Goal: Transaction & Acquisition: Purchase product/service

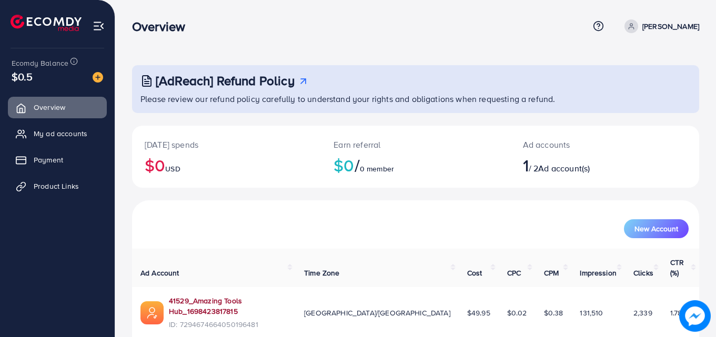
click at [272, 296] on link "41529_Amazing Tools Hub_1698423817815" at bounding box center [228, 307] width 118 height 22
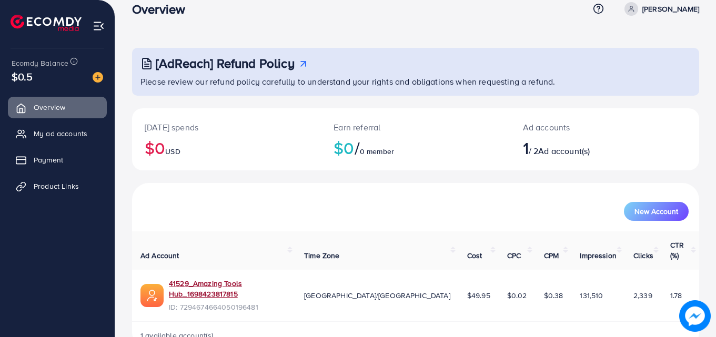
scroll to position [25, 0]
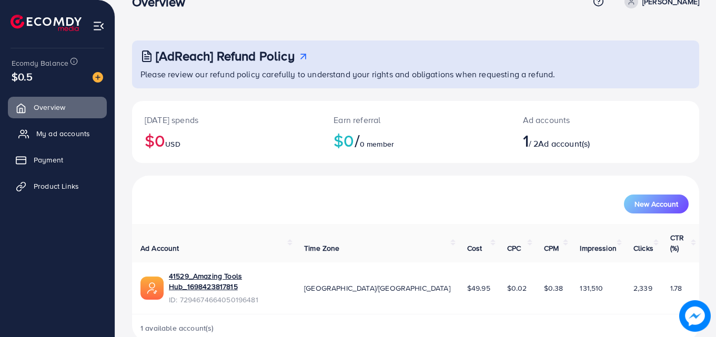
click at [99, 129] on link "My ad accounts" at bounding box center [57, 133] width 99 height 21
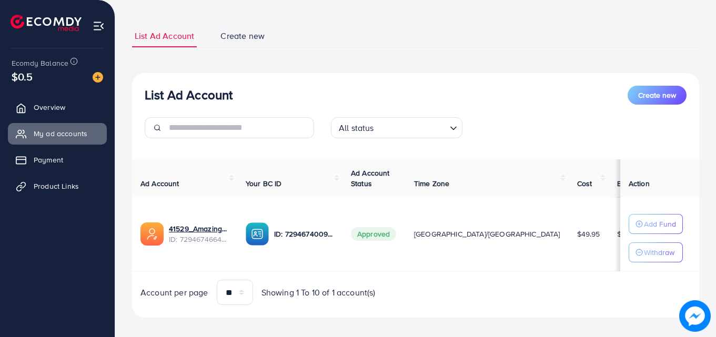
scroll to position [58, 0]
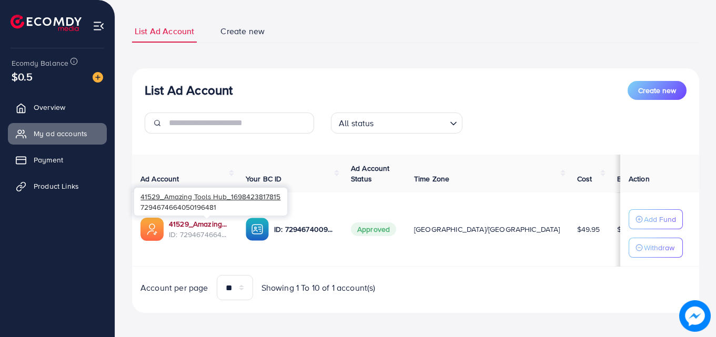
click at [206, 224] on link "41529_Amazing Tools Hub_1698423817815" at bounding box center [199, 224] width 60 height 11
click at [223, 226] on link "41529_Amazing Tools Hub_1698423817815" at bounding box center [199, 224] width 60 height 11
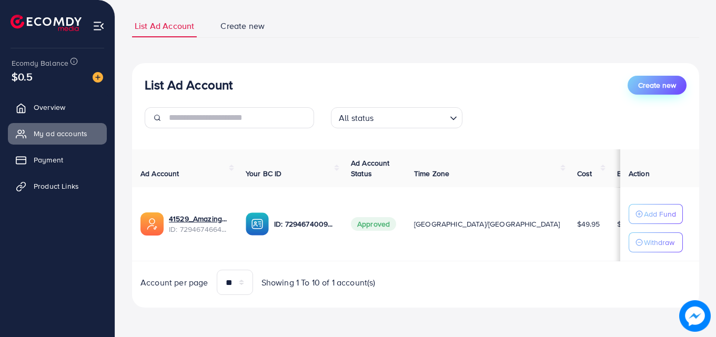
click at [645, 84] on span "Create new" at bounding box center [657, 85] width 38 height 11
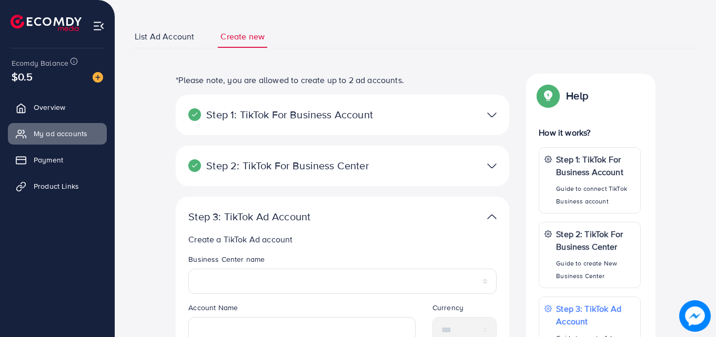
scroll to position [58, 0]
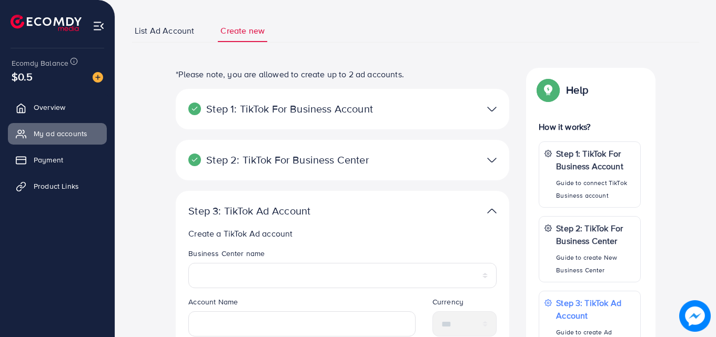
click at [479, 110] on div at bounding box center [450, 108] width 108 height 15
click at [491, 111] on img at bounding box center [491, 108] width 9 height 15
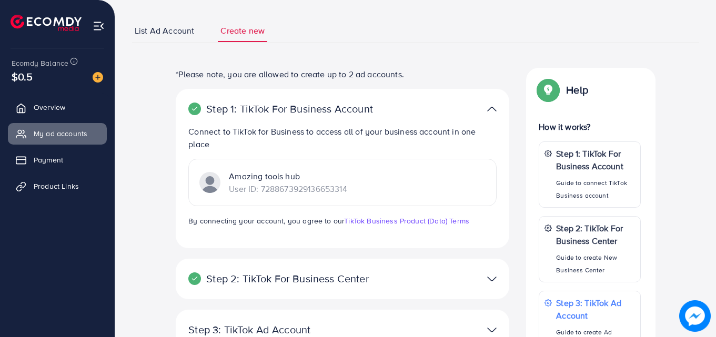
click at [347, 180] on p "Amazing tools hub" at bounding box center [288, 176] width 118 height 13
click at [491, 277] on img at bounding box center [491, 278] width 9 height 15
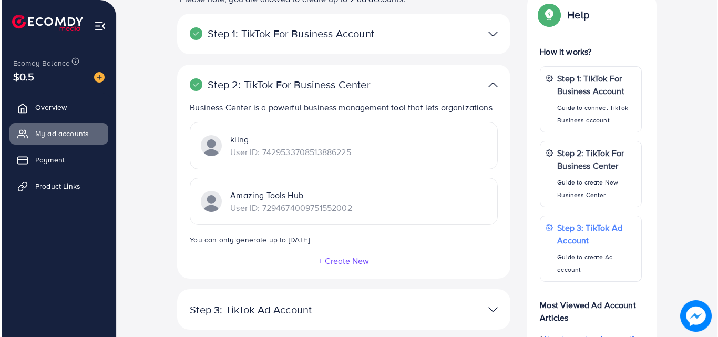
scroll to position [137, 0]
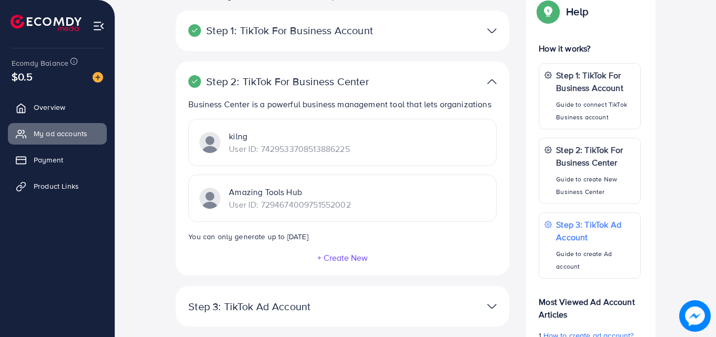
click at [350, 259] on button "+ Create New" at bounding box center [343, 257] width 52 height 9
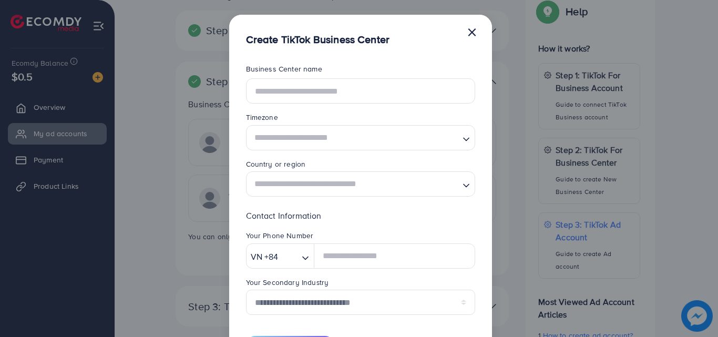
scroll to position [0, 0]
drag, startPoint x: 355, startPoint y: 105, endPoint x: 355, endPoint y: 93, distance: 12.1
click at [355, 93] on form "**********" at bounding box center [360, 209] width 229 height 291
click at [355, 93] on input "text" at bounding box center [360, 90] width 229 height 25
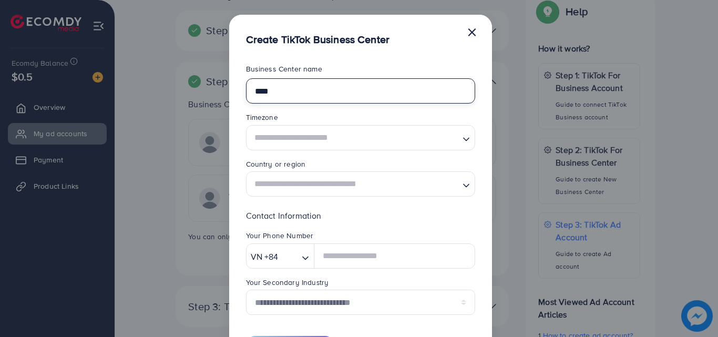
type input "****"
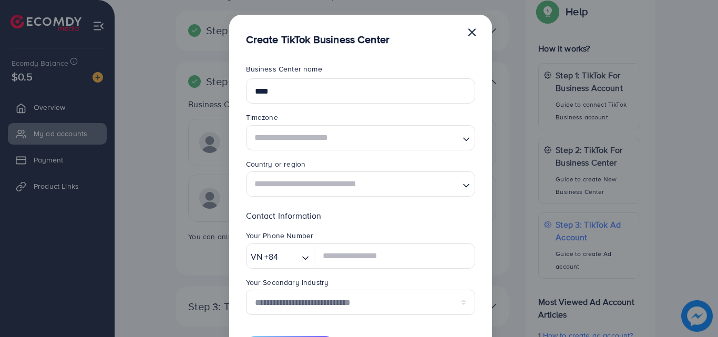
click at [363, 134] on input "Search for option" at bounding box center [355, 137] width 208 height 19
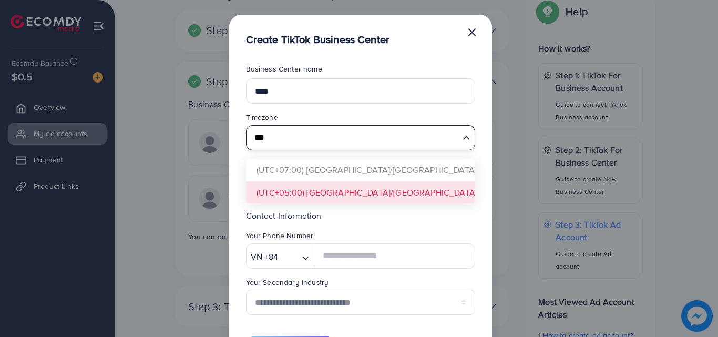
type input "***"
click at [345, 197] on form "**********" at bounding box center [360, 209] width 229 height 291
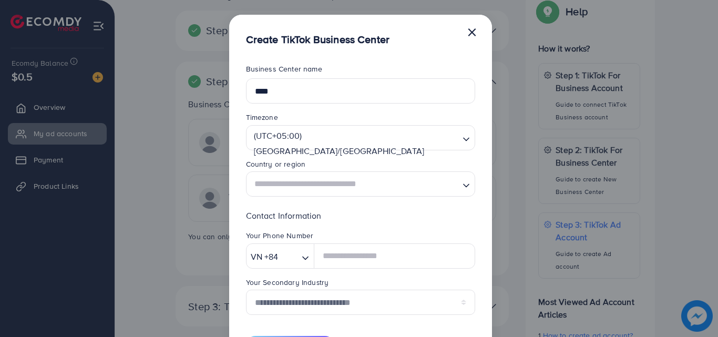
click at [350, 189] on input "Search for option" at bounding box center [355, 184] width 208 height 19
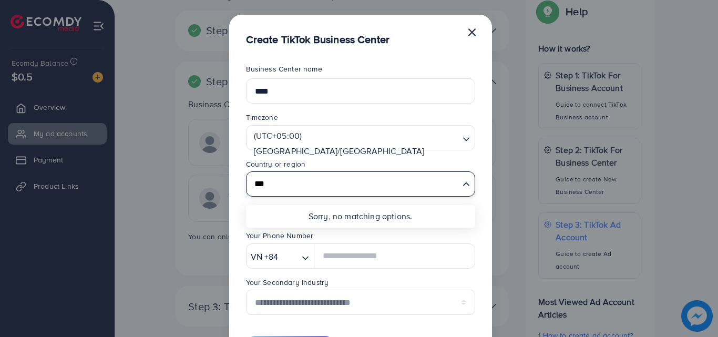
type input "***"
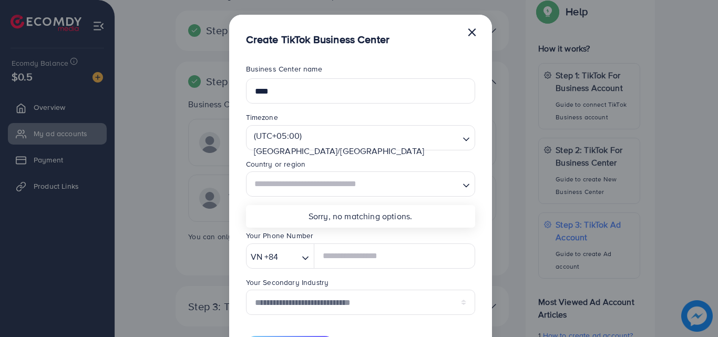
click at [529, 202] on div "**********" at bounding box center [359, 168] width 718 height 337
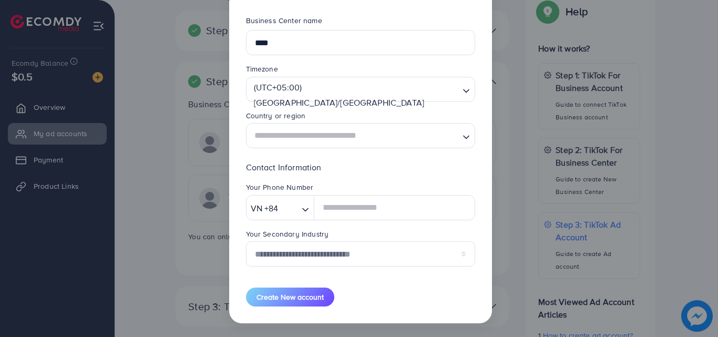
scroll to position [49, 0]
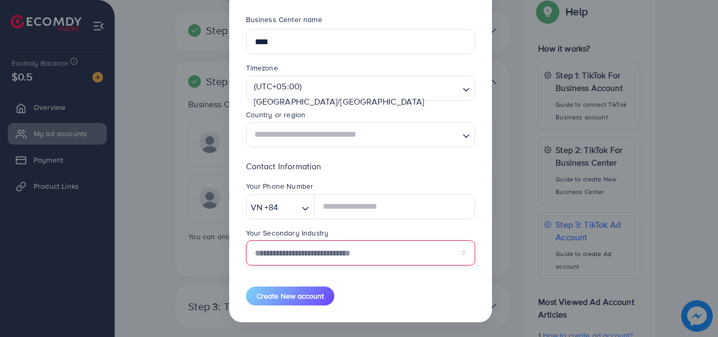
click at [365, 250] on select "**********" at bounding box center [360, 252] width 229 height 25
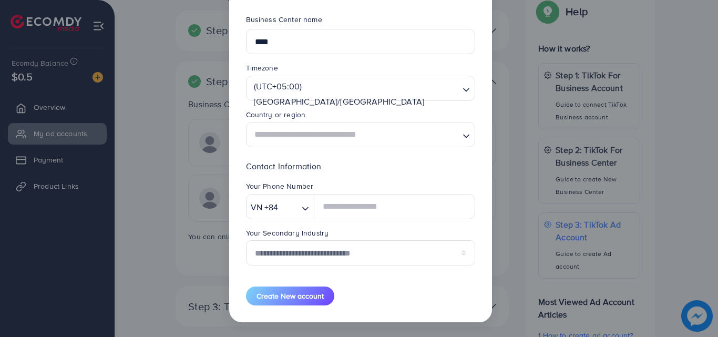
click at [624, 252] on div "**********" at bounding box center [359, 168] width 718 height 337
click at [127, 252] on div "**********" at bounding box center [359, 168] width 718 height 337
click at [526, 295] on div "**********" at bounding box center [359, 168] width 718 height 337
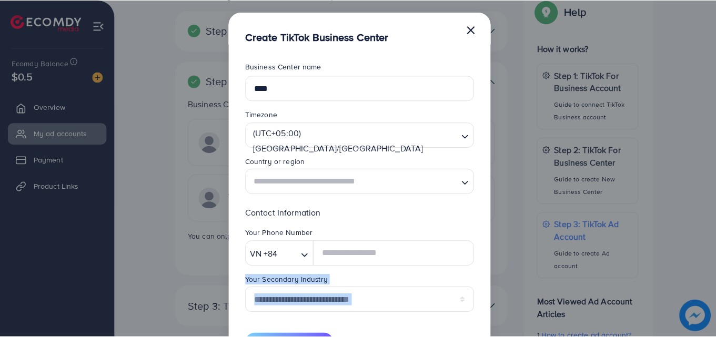
scroll to position [0, 0]
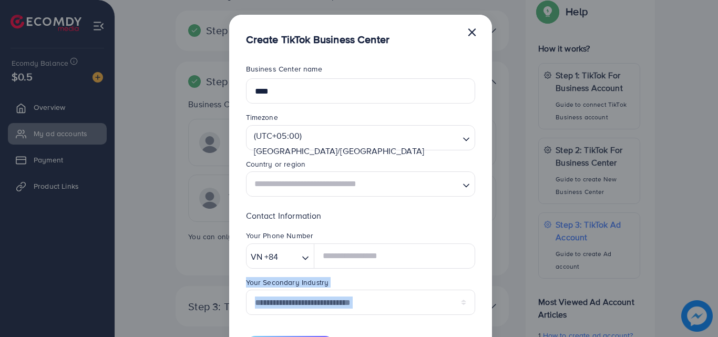
click at [470, 34] on button "×" at bounding box center [472, 31] width 11 height 21
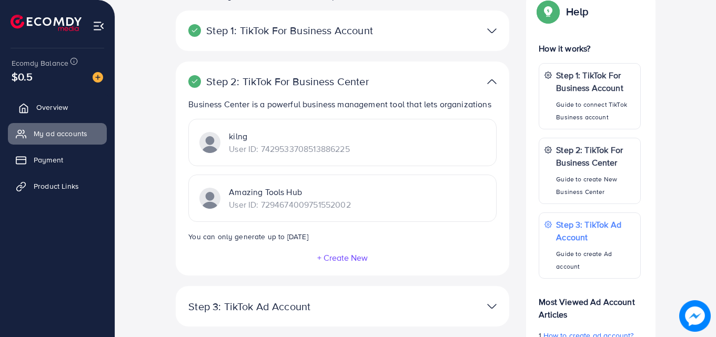
click at [65, 106] on span "Overview" at bounding box center [52, 107] width 32 height 11
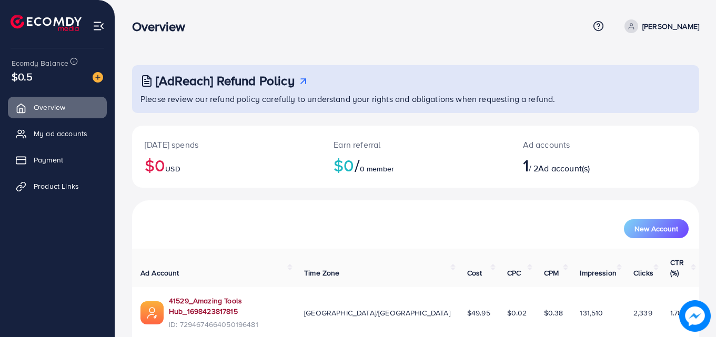
click at [255, 296] on link "41529_Amazing Tools Hub_1698423817815" at bounding box center [228, 307] width 118 height 22
click at [659, 232] on span "New Account" at bounding box center [656, 228] width 44 height 7
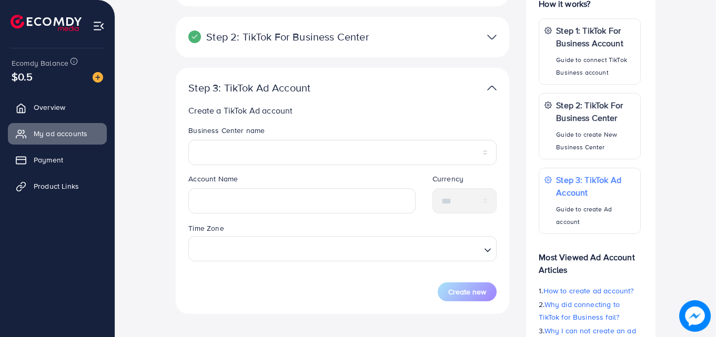
scroll to position [191, 0]
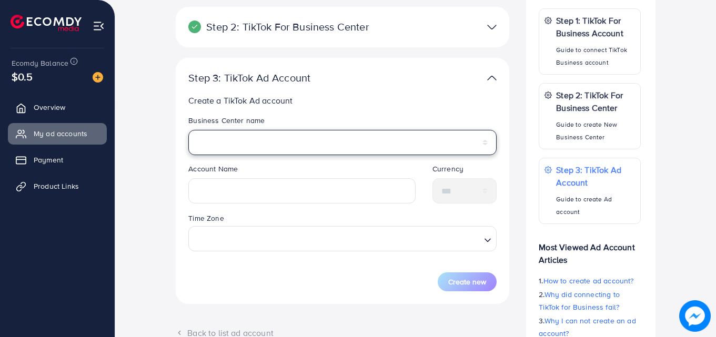
click at [380, 147] on select "**********" at bounding box center [342, 142] width 308 height 25
select select "**********"
click at [188, 130] on select "**********" at bounding box center [342, 142] width 308 height 25
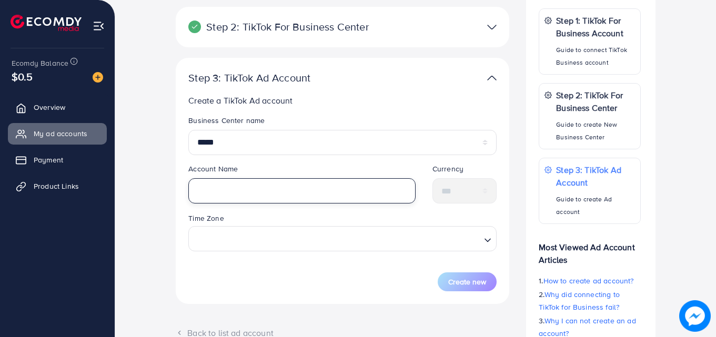
click at [360, 185] on input "text" at bounding box center [301, 190] width 227 height 25
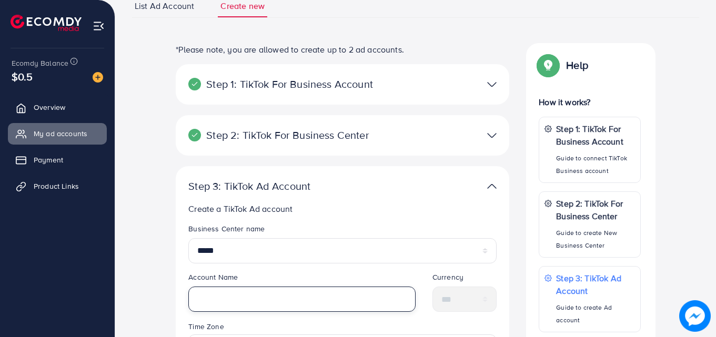
scroll to position [79, 0]
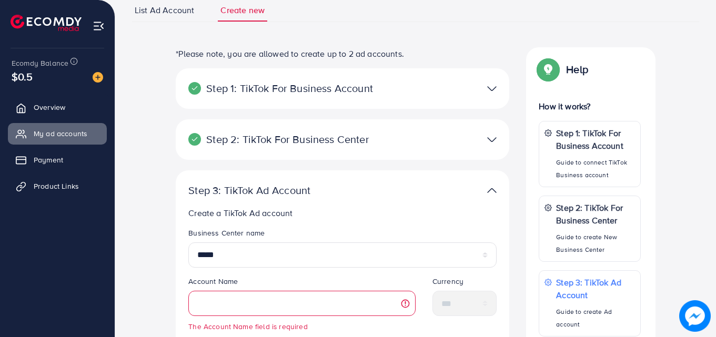
click at [497, 144] on div at bounding box center [450, 139] width 108 height 15
click at [490, 140] on img at bounding box center [491, 139] width 9 height 15
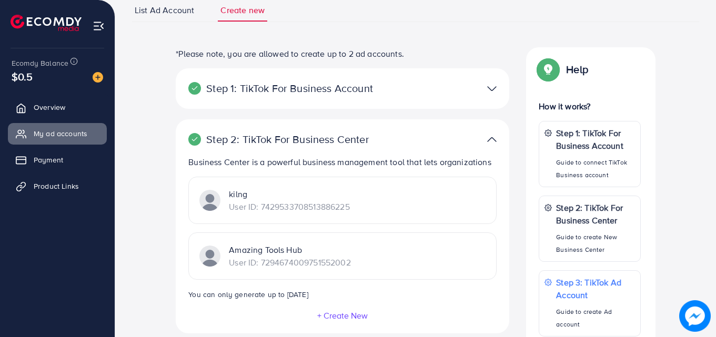
click at [329, 210] on p "User ID: 7429533708513886225" at bounding box center [289, 206] width 120 height 13
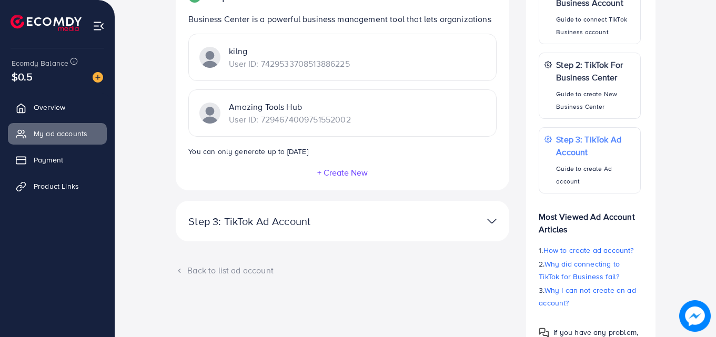
scroll to position [244, 0]
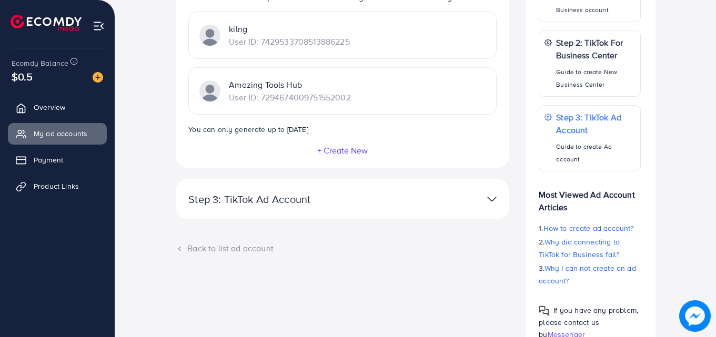
click at [466, 193] on div at bounding box center [450, 198] width 108 height 15
click at [493, 199] on img at bounding box center [491, 198] width 9 height 15
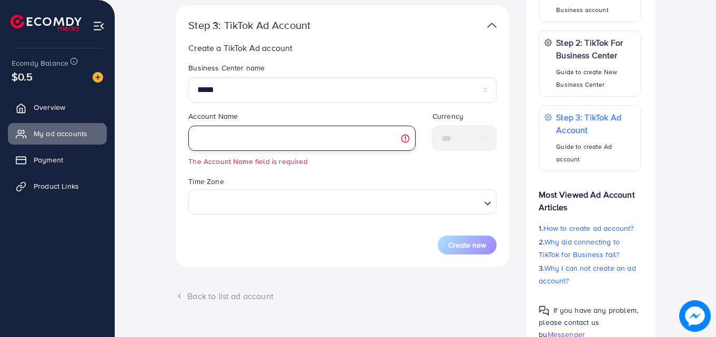
click at [308, 130] on input "text" at bounding box center [301, 138] width 227 height 25
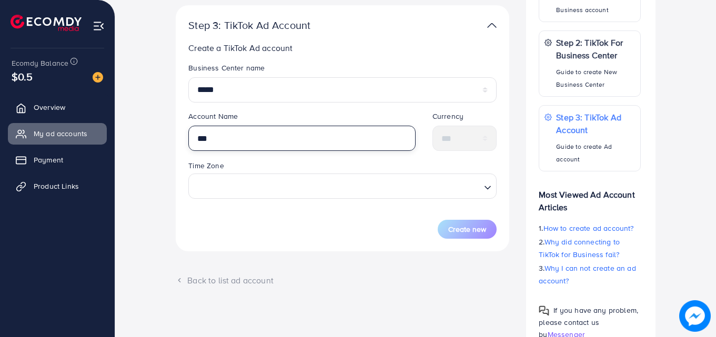
type input "**"
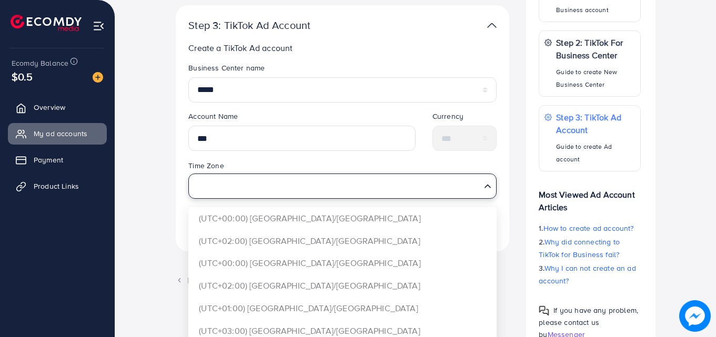
click at [344, 187] on input "Search for option" at bounding box center [336, 185] width 287 height 19
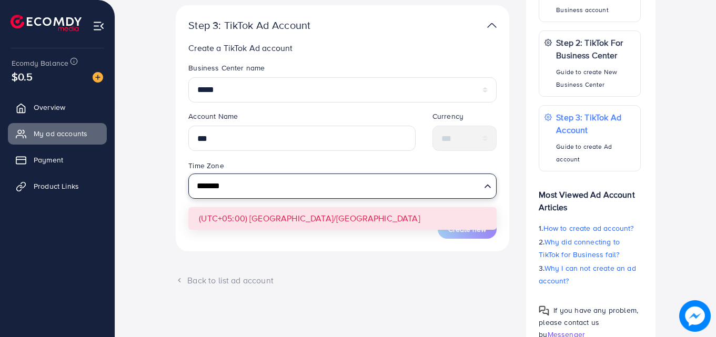
type input "*******"
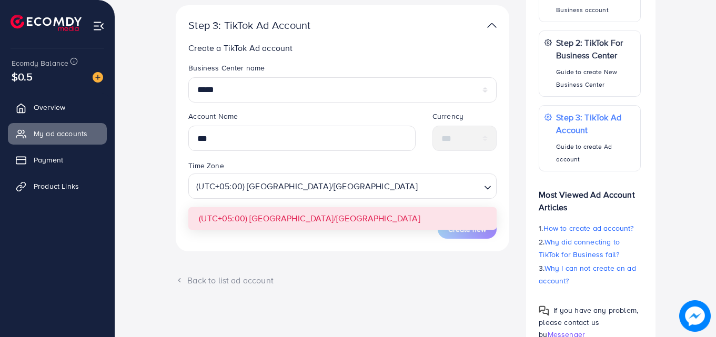
click at [355, 226] on form "**********" at bounding box center [342, 151] width 308 height 176
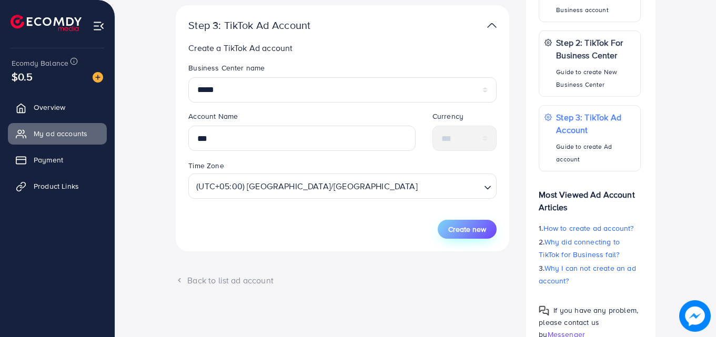
click at [451, 232] on span "Create new" at bounding box center [467, 229] width 38 height 11
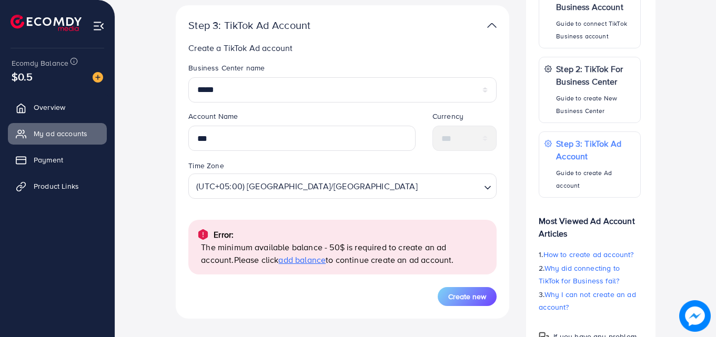
click at [524, 211] on div "Help Help How it works? Step 1: TikTok For Business Account Guide to connect Ti…" at bounding box center [590, 143] width 146 height 471
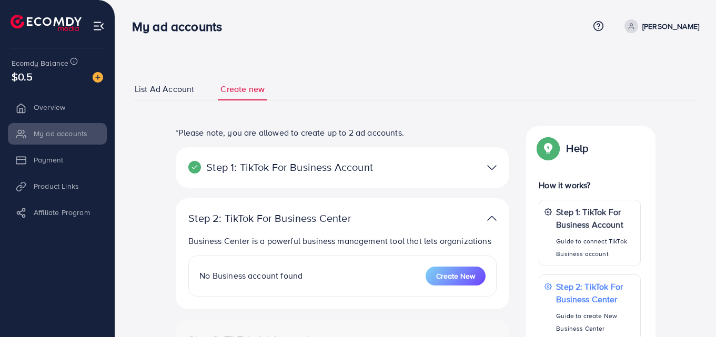
select select
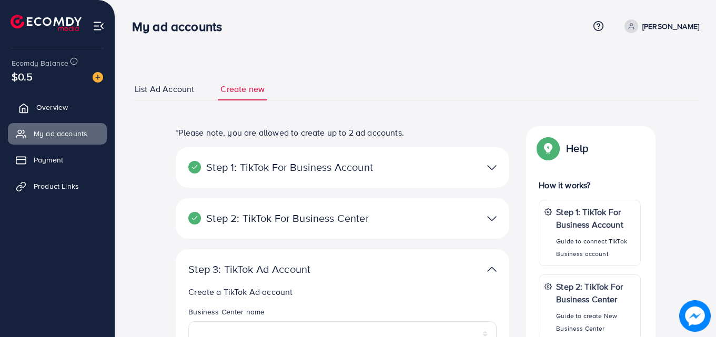
click at [46, 112] on span "Overview" at bounding box center [52, 107] width 32 height 11
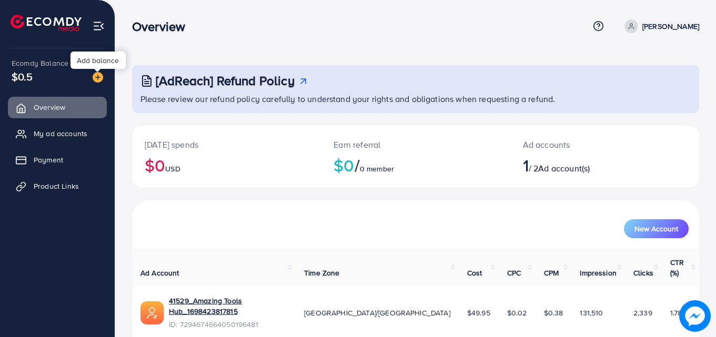
click at [98, 74] on img at bounding box center [98, 77] width 11 height 11
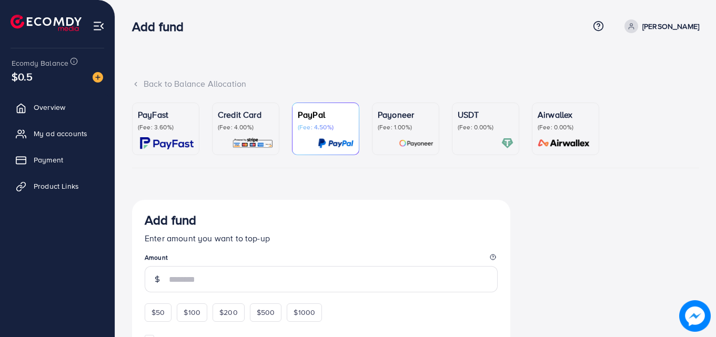
click at [187, 120] on p "PayFast" at bounding box center [166, 114] width 56 height 13
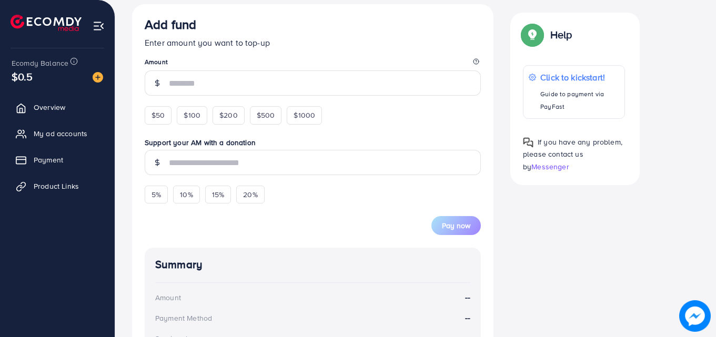
scroll to position [196, 0]
click at [162, 113] on span "$50" at bounding box center [157, 114] width 13 height 11
type input "**"
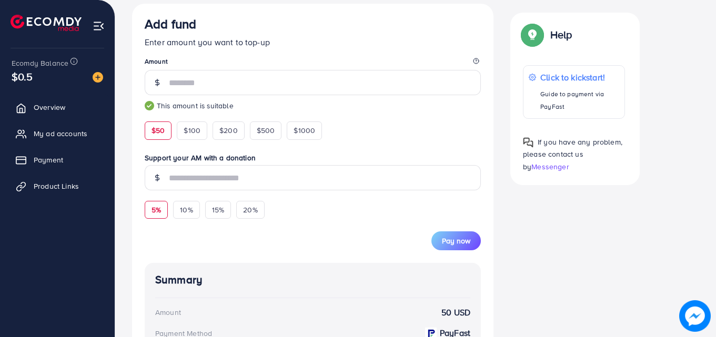
click at [152, 206] on span "5%" at bounding box center [155, 210] width 9 height 11
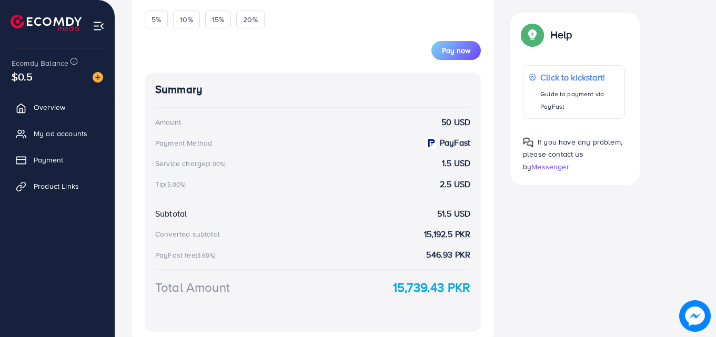
scroll to position [389, 0]
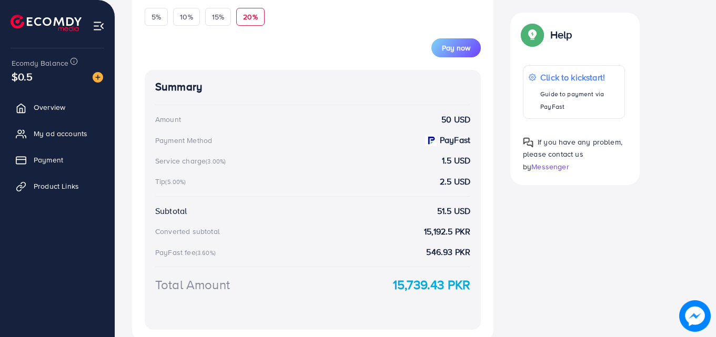
click at [259, 16] on div "20%" at bounding box center [250, 17] width 28 height 18
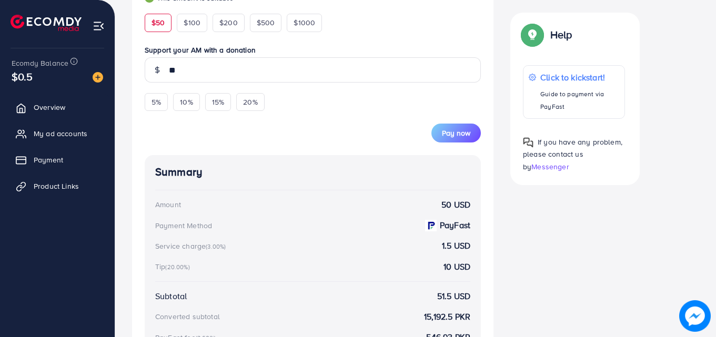
scroll to position [305, 0]
click at [182, 105] on span "10%" at bounding box center [186, 101] width 13 height 11
click at [154, 103] on span "5%" at bounding box center [155, 101] width 9 height 11
type input "***"
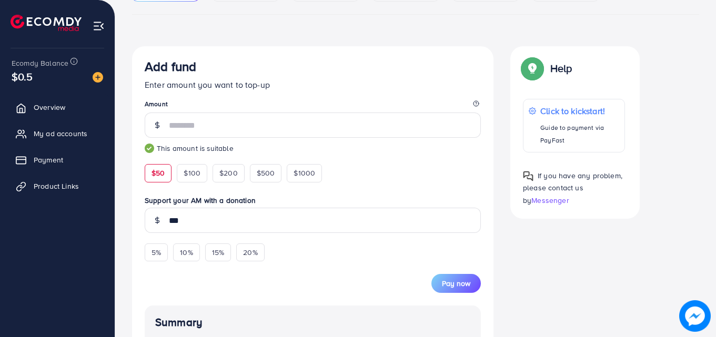
scroll to position [190, 0]
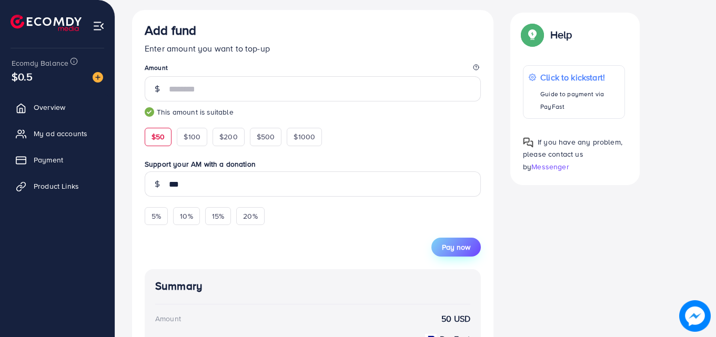
click at [460, 247] on span "Pay now" at bounding box center [456, 247] width 28 height 11
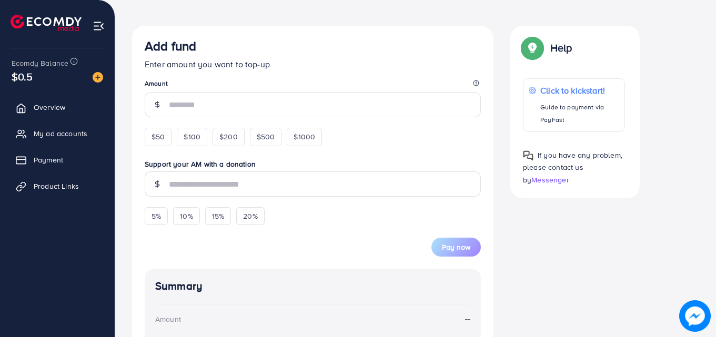
scroll to position [180, 0]
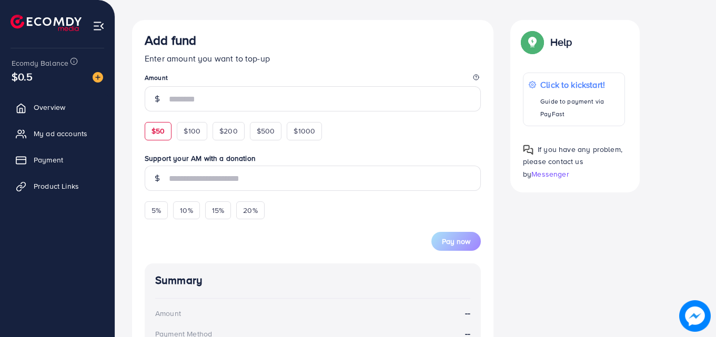
click at [158, 128] on span "$50" at bounding box center [157, 131] width 13 height 11
type input "**"
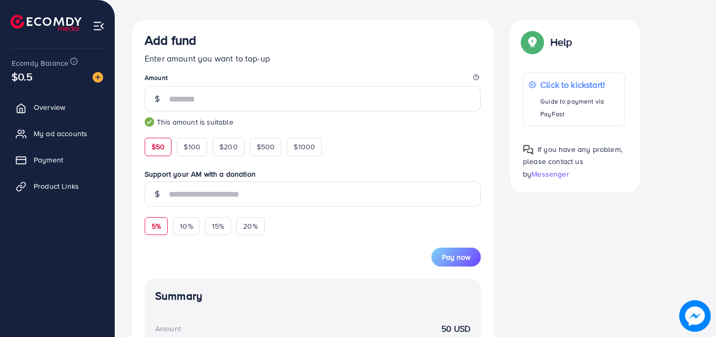
click at [152, 225] on span "5%" at bounding box center [155, 226] width 9 height 11
type input "***"
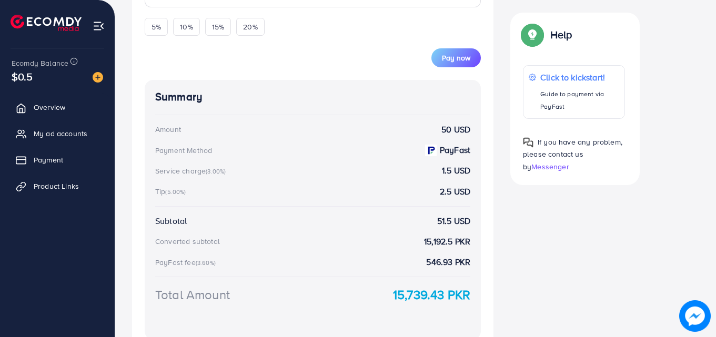
scroll to position [308, 0]
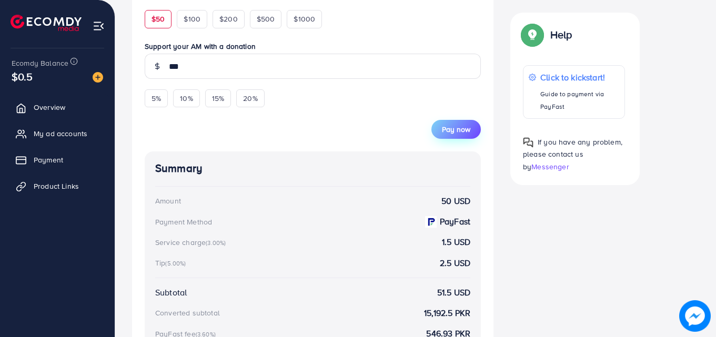
click at [461, 120] on button "Pay now" at bounding box center [455, 129] width 49 height 19
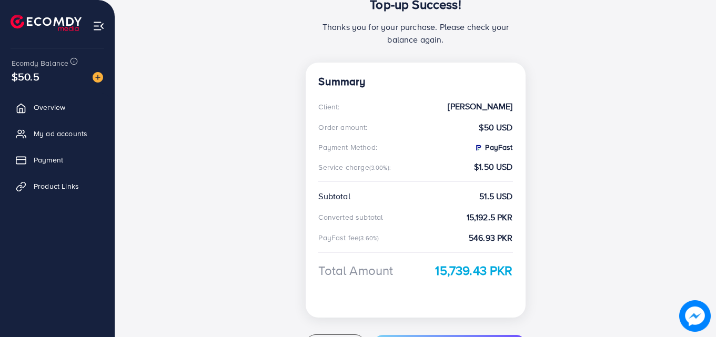
scroll to position [206, 0]
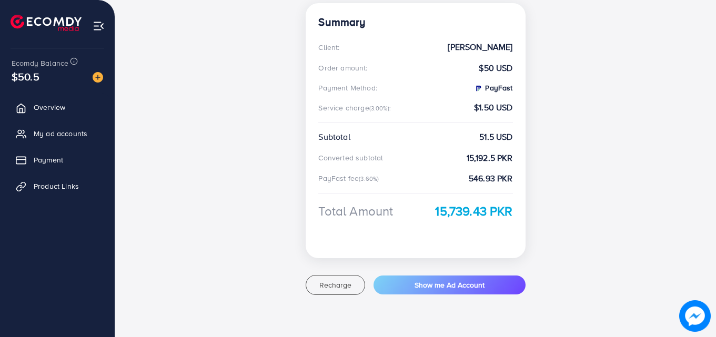
click at [164, 223] on div "Top-up Success! Thanks you for your purchase. Please check your balance again. …" at bounding box center [415, 96] width 567 height 449
click at [162, 32] on div "Top-up Success! Thanks you for your purchase. Please check your balance again. …" at bounding box center [415, 96] width 567 height 449
click at [54, 109] on span "Overview" at bounding box center [52, 107] width 32 height 11
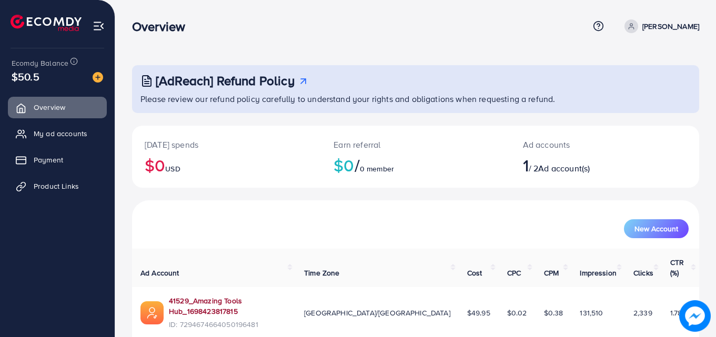
click at [225, 296] on link "41529_Amazing Tools Hub_1698423817815" at bounding box center [228, 307] width 118 height 22
click at [636, 230] on span "New Account" at bounding box center [656, 228] width 44 height 7
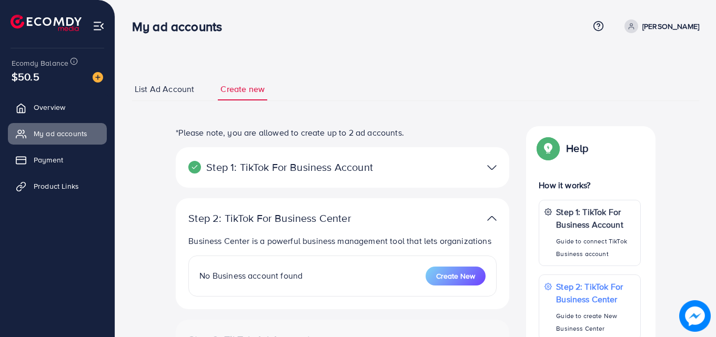
select select
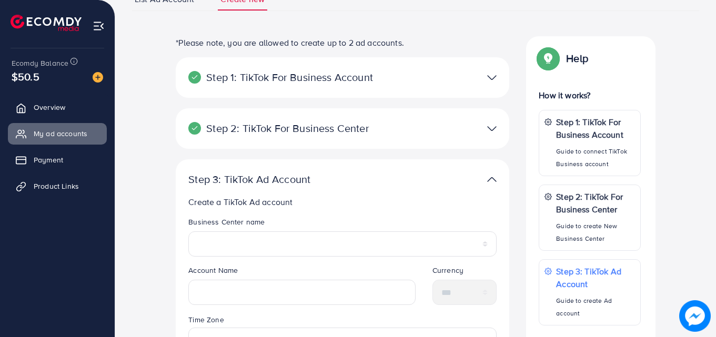
scroll to position [91, 0]
click at [492, 74] on img at bounding box center [491, 76] width 9 height 15
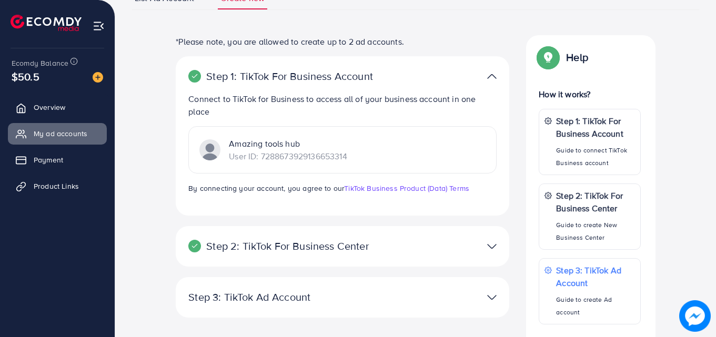
click at [486, 82] on div at bounding box center [450, 76] width 108 height 15
click at [490, 70] on img at bounding box center [491, 76] width 9 height 15
click at [492, 75] on img at bounding box center [491, 76] width 9 height 15
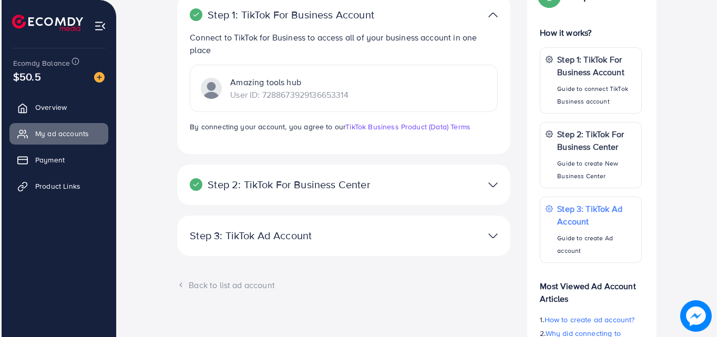
scroll to position [154, 0]
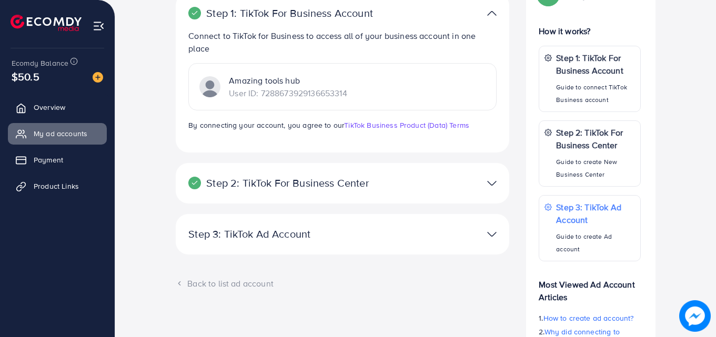
click at [492, 184] on img at bounding box center [491, 183] width 9 height 15
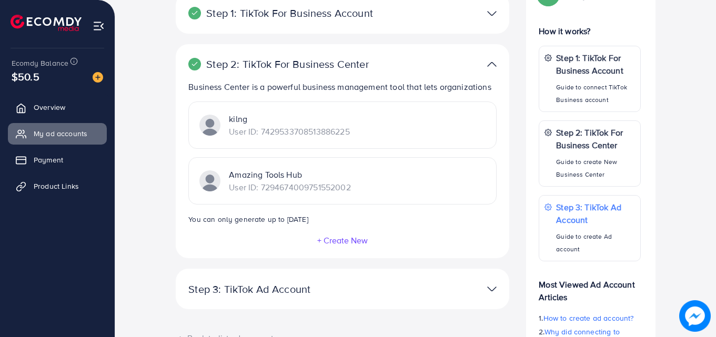
click at [347, 239] on button "+ Create New" at bounding box center [343, 240] width 52 height 9
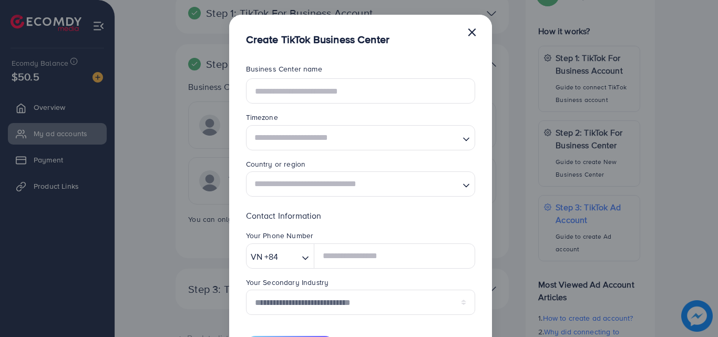
scroll to position [0, 0]
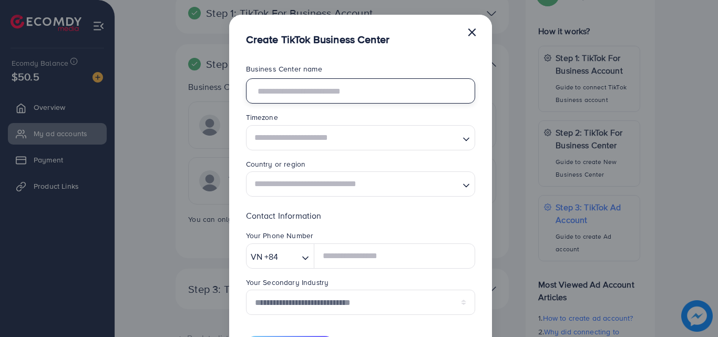
click at [379, 93] on input "text" at bounding box center [360, 90] width 229 height 25
type input "*******"
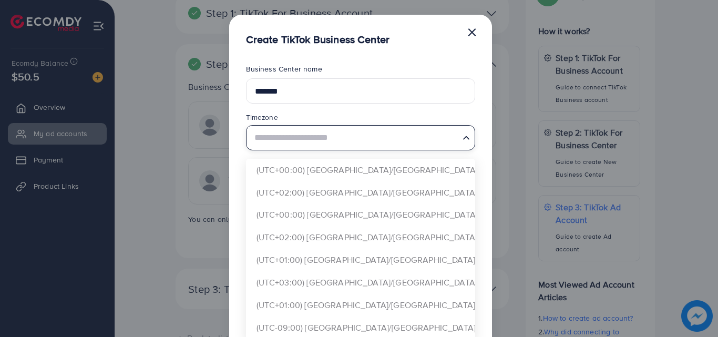
click at [376, 135] on input "Search for option" at bounding box center [355, 137] width 208 height 19
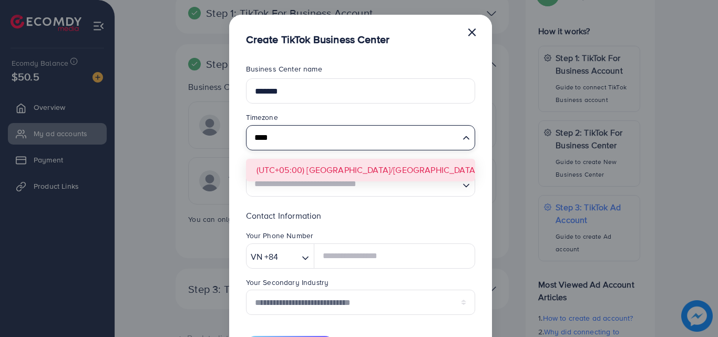
type input "****"
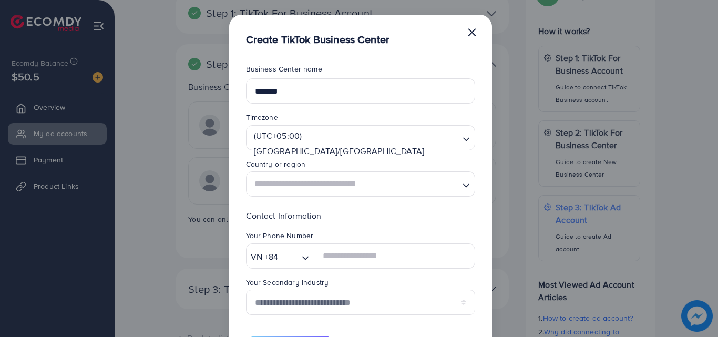
click at [360, 177] on form "**********" at bounding box center [360, 209] width 229 height 291
click at [358, 188] on input "Search for option" at bounding box center [355, 184] width 208 height 19
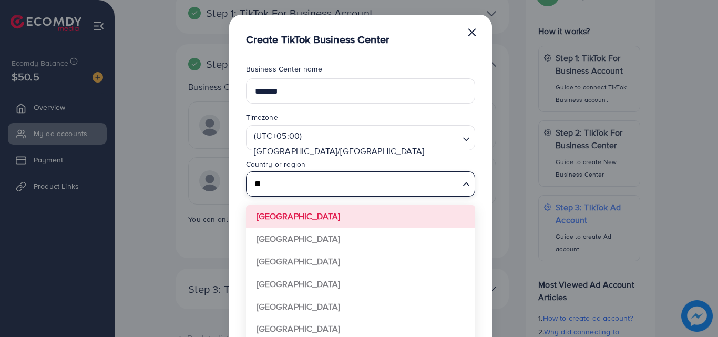
type input "*"
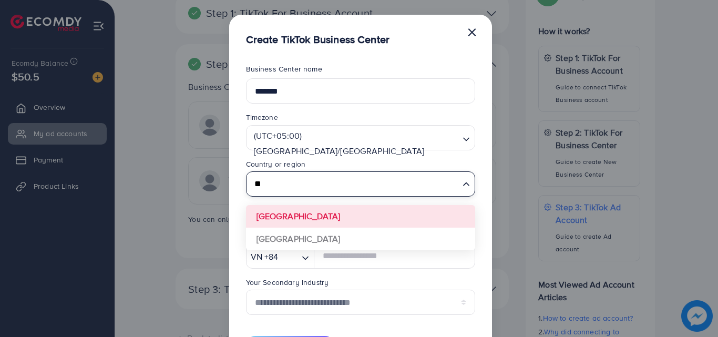
type input "*"
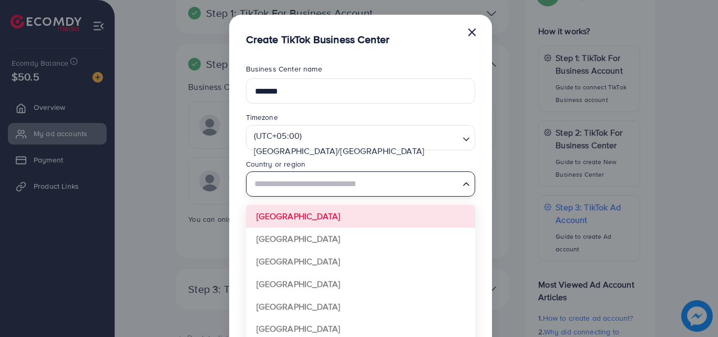
click at [450, 220] on form "**********" at bounding box center [360, 209] width 229 height 291
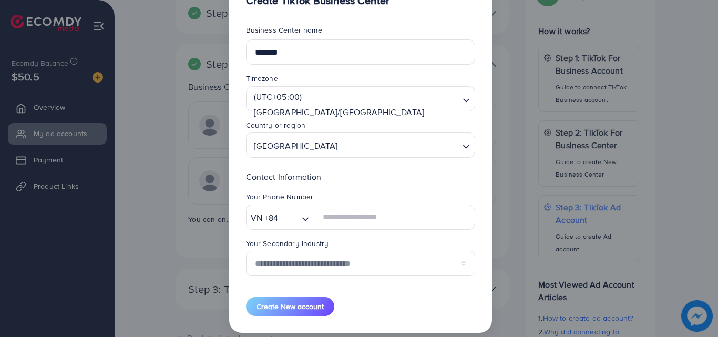
scroll to position [49, 0]
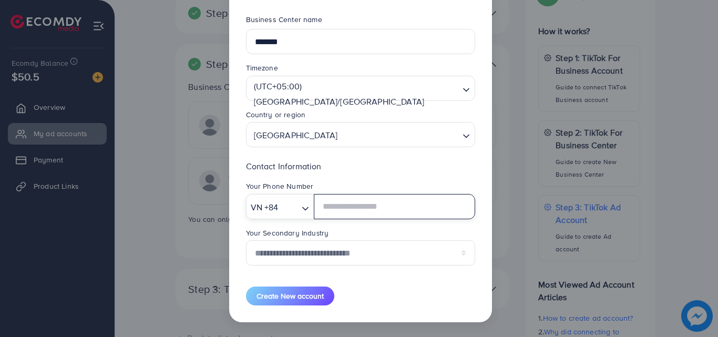
click at [297, 211] on div "VN +84" at bounding box center [273, 206] width 53 height 18
type input "**"
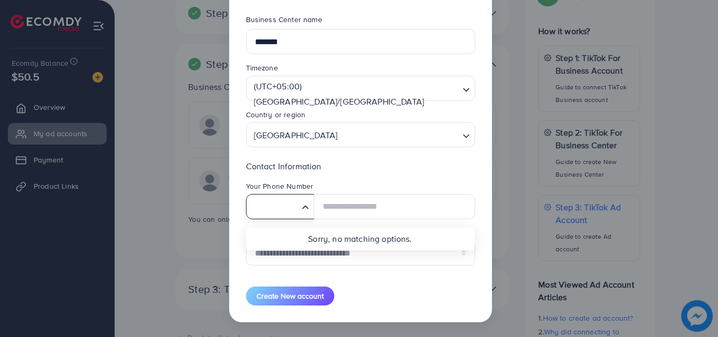
click at [349, 182] on div "Your Phone Number" at bounding box center [360, 187] width 229 height 13
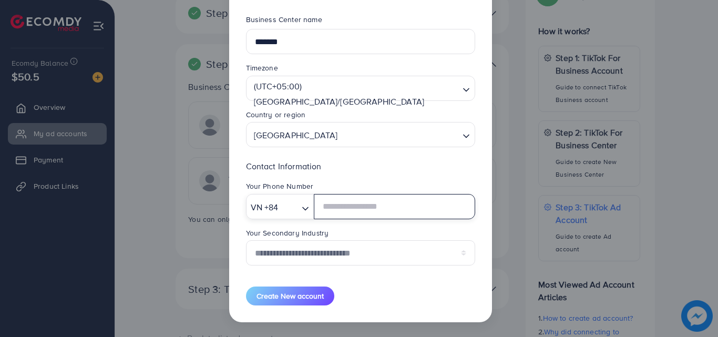
click at [308, 211] on icon "Search for option" at bounding box center [305, 209] width 11 height 11
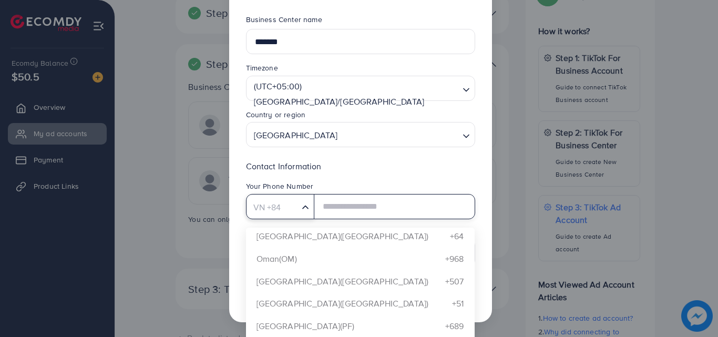
scroll to position [3631, 0]
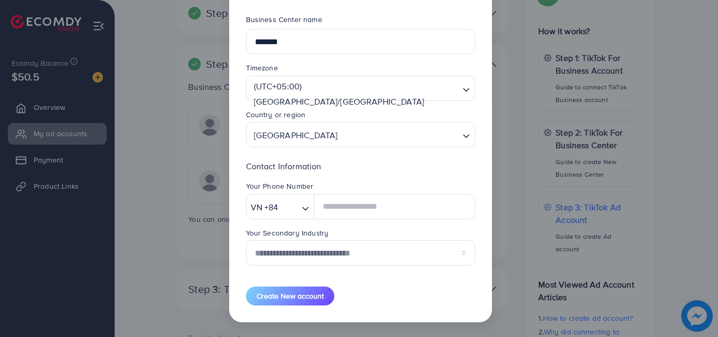
drag, startPoint x: 495, startPoint y: 335, endPoint x: 482, endPoint y: 273, distance: 62.9
click at [482, 273] on div "**********" at bounding box center [359, 168] width 718 height 337
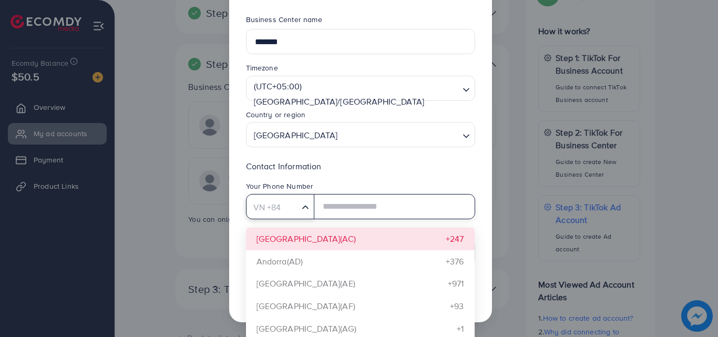
click at [304, 212] on icon "Search for option" at bounding box center [305, 207] width 11 height 11
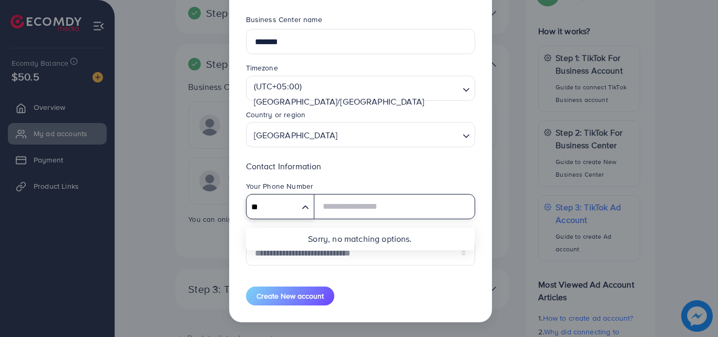
type input "**"
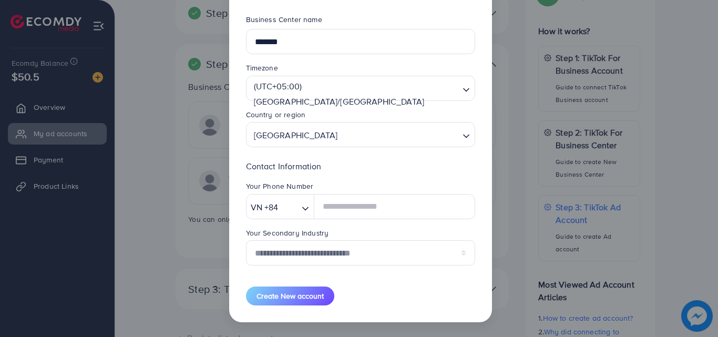
click at [411, 174] on div "**********" at bounding box center [360, 217] width 229 height 114
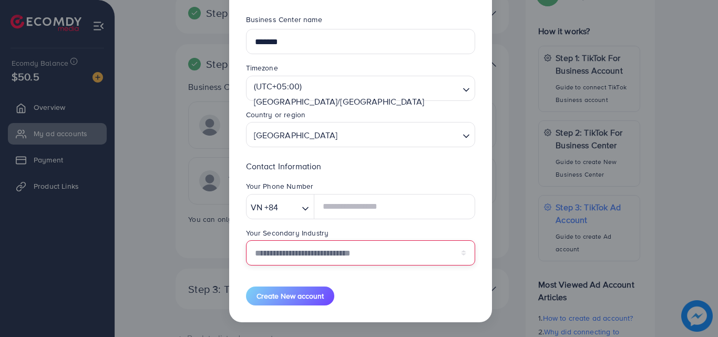
click at [311, 256] on select "**********" at bounding box center [360, 252] width 229 height 25
drag, startPoint x: 311, startPoint y: 256, endPoint x: 211, endPoint y: 309, distance: 112.7
click at [211, 309] on div "**********" at bounding box center [359, 168] width 718 height 337
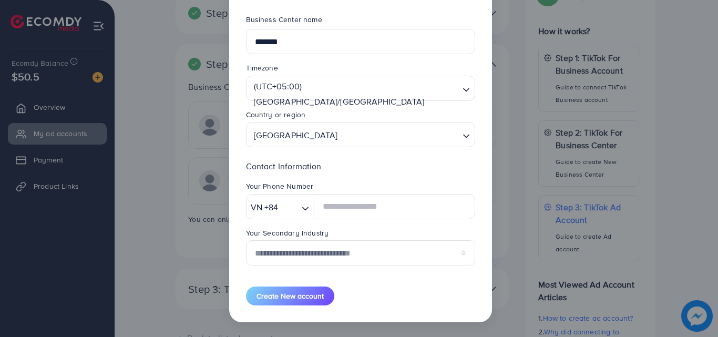
click at [174, 259] on div "**********" at bounding box center [359, 168] width 718 height 337
click at [514, 215] on div "**********" at bounding box center [359, 168] width 718 height 337
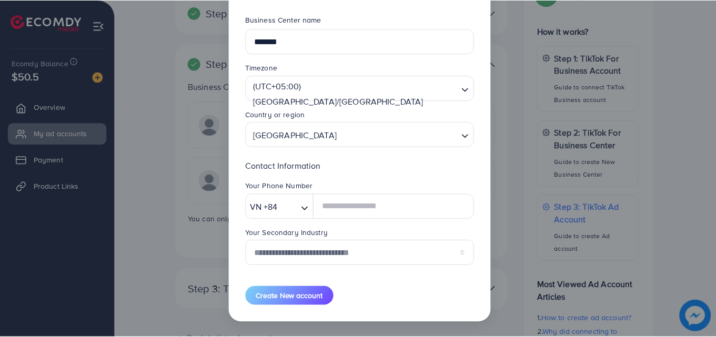
scroll to position [0, 0]
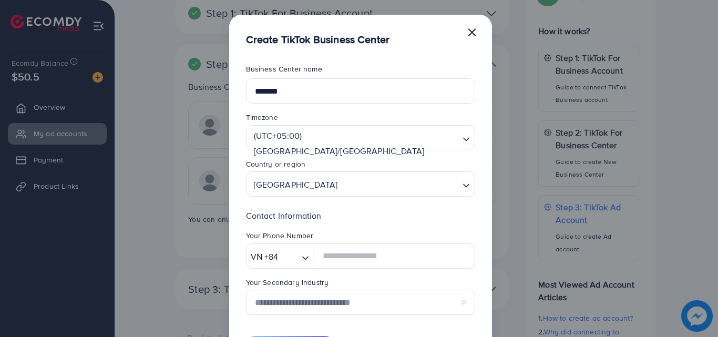
click at [467, 36] on button "×" at bounding box center [472, 31] width 11 height 21
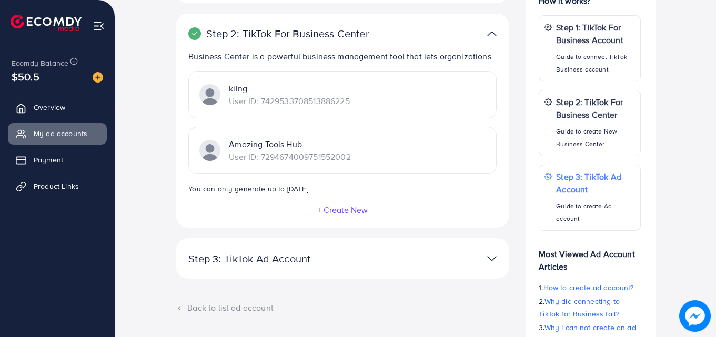
scroll to position [289, 0]
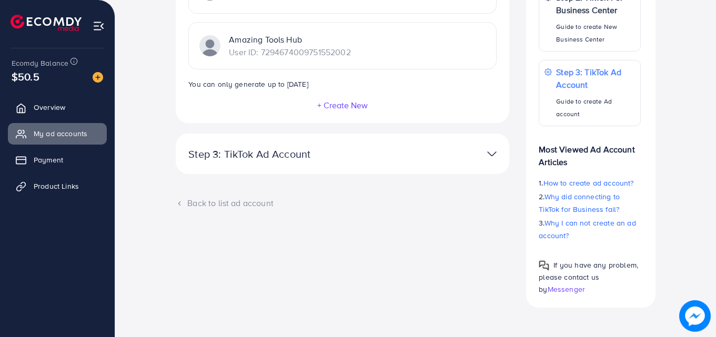
click at [492, 154] on img at bounding box center [491, 153] width 9 height 15
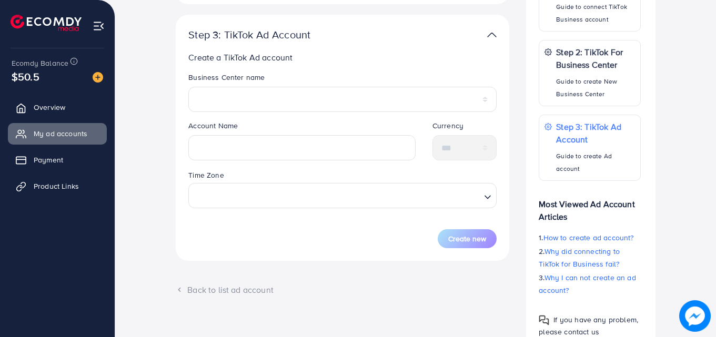
scroll to position [206, 0]
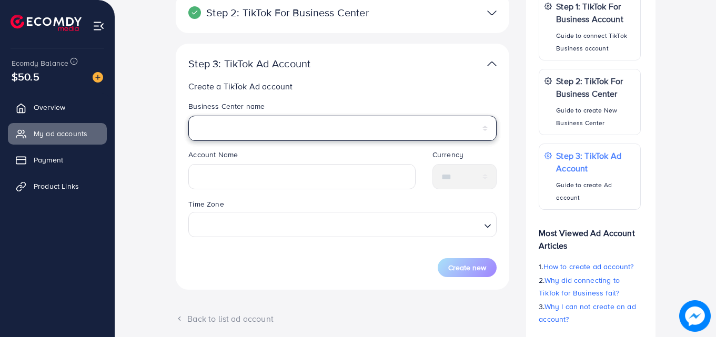
click at [443, 129] on select "**********" at bounding box center [342, 128] width 308 height 25
select select "**********"
click at [188, 116] on select "**********" at bounding box center [342, 128] width 308 height 25
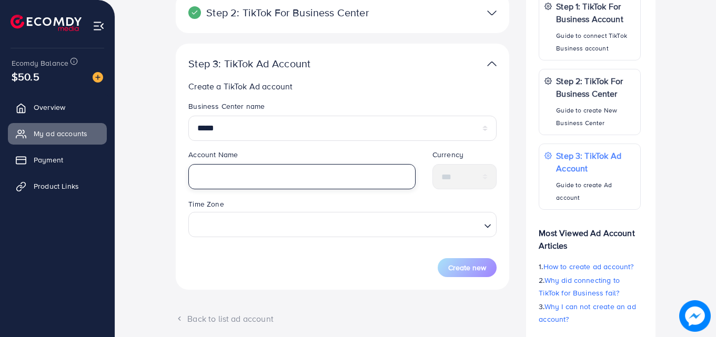
click at [363, 177] on input "text" at bounding box center [301, 176] width 227 height 25
type input "*******"
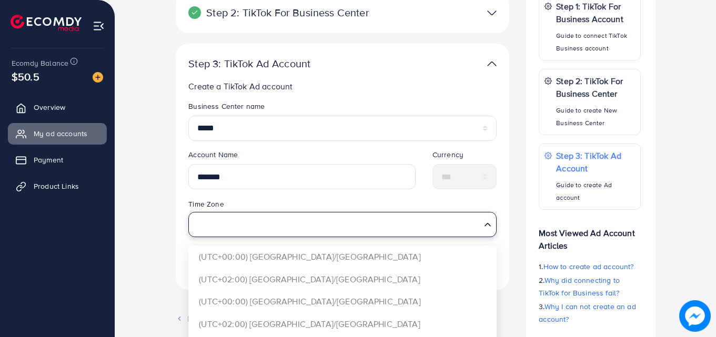
click at [389, 226] on input "Search for option" at bounding box center [336, 224] width 287 height 19
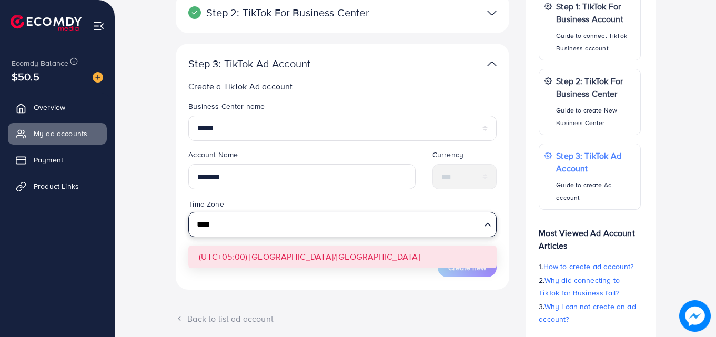
type input "****"
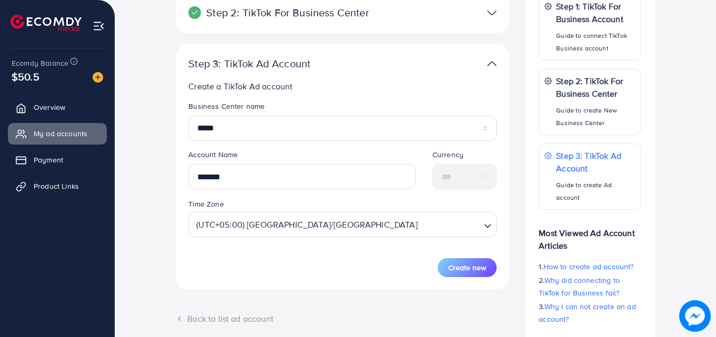
click at [370, 247] on form "**********" at bounding box center [342, 189] width 308 height 176
click at [454, 270] on span "Create new" at bounding box center [467, 267] width 38 height 11
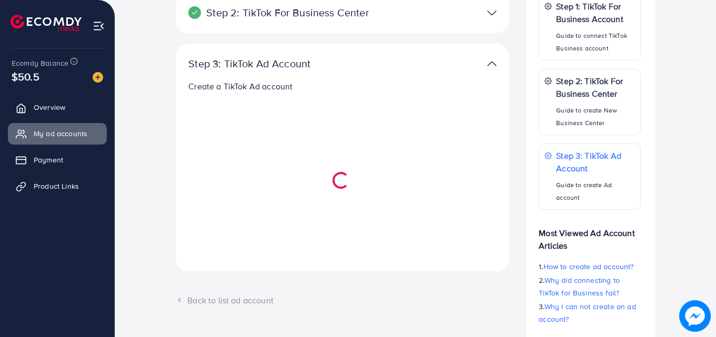
select select
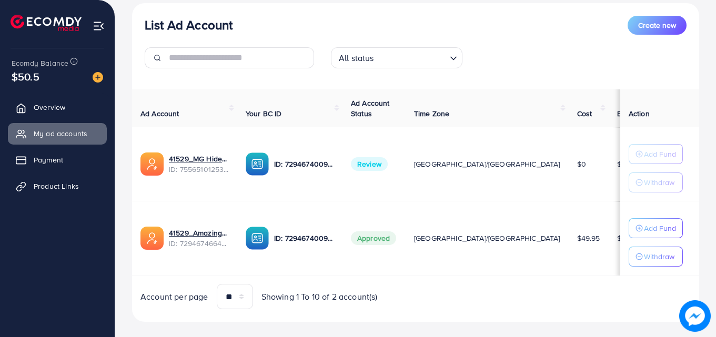
scroll to position [134, 0]
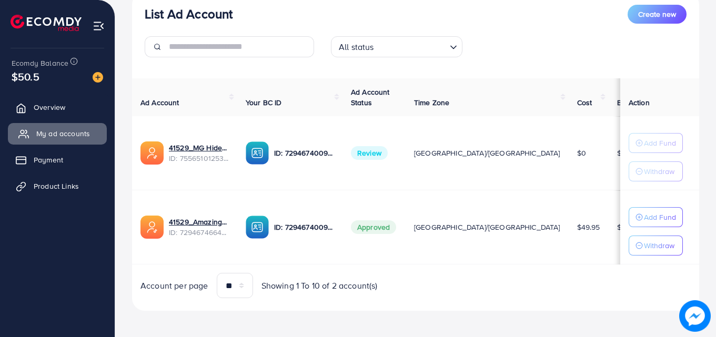
click at [77, 138] on span "My ad accounts" at bounding box center [63, 133] width 54 height 11
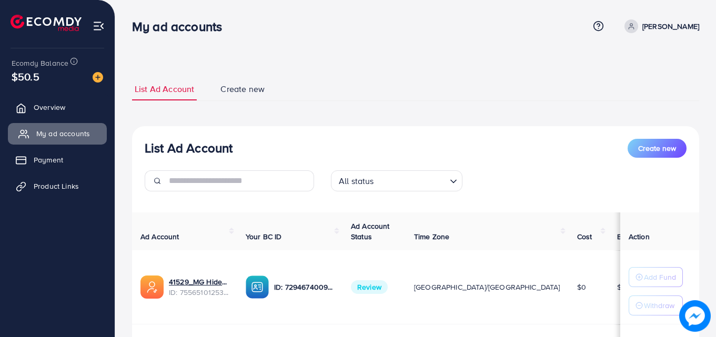
click at [77, 138] on span "My ad accounts" at bounding box center [63, 133] width 54 height 11
click at [654, 146] on span "Create new" at bounding box center [657, 148] width 38 height 11
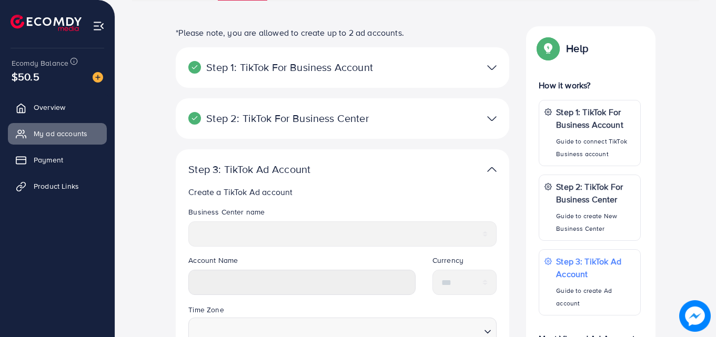
scroll to position [92, 0]
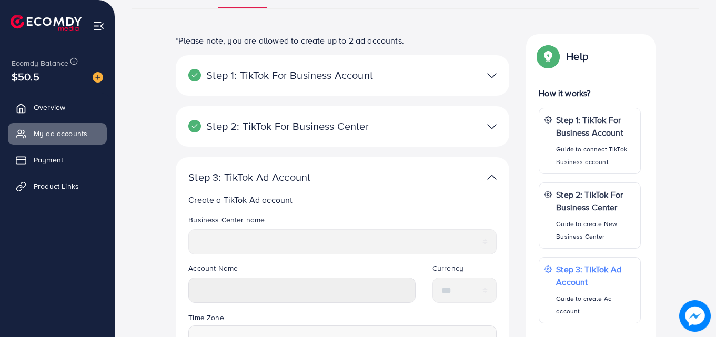
click at [492, 127] on img at bounding box center [491, 126] width 9 height 15
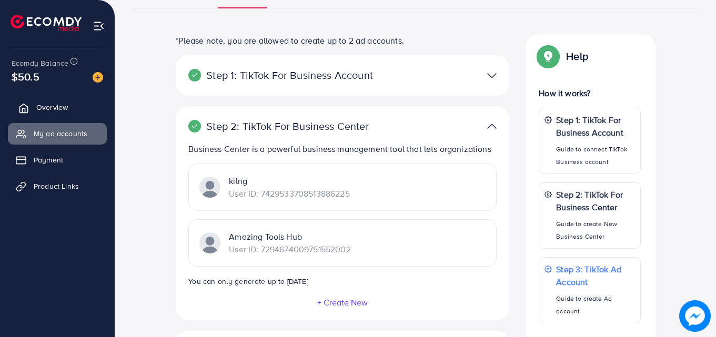
click at [88, 107] on link "Overview" at bounding box center [57, 107] width 99 height 21
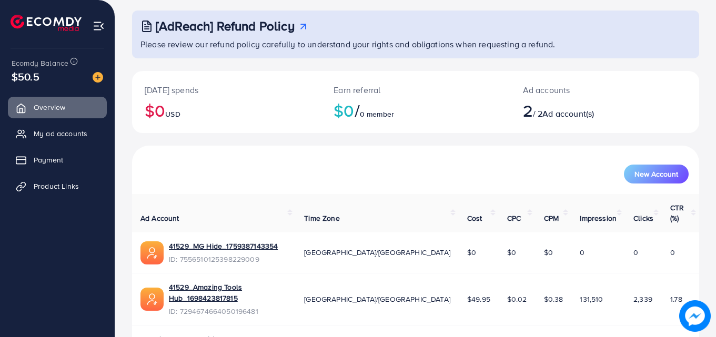
scroll to position [61, 0]
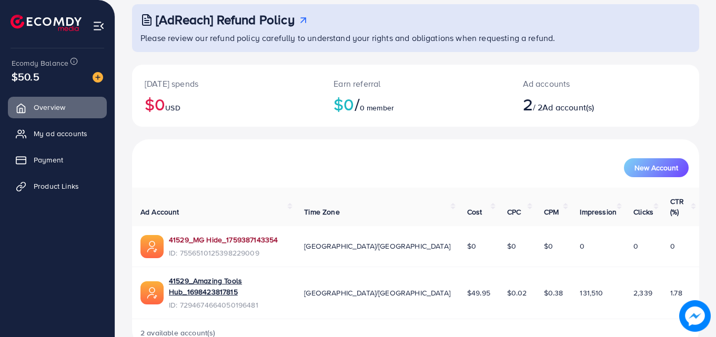
drag, startPoint x: 261, startPoint y: 230, endPoint x: 239, endPoint y: 225, distance: 22.6
click at [239, 235] on link "41529_MG Hide_1759387143354" at bounding box center [223, 240] width 109 height 11
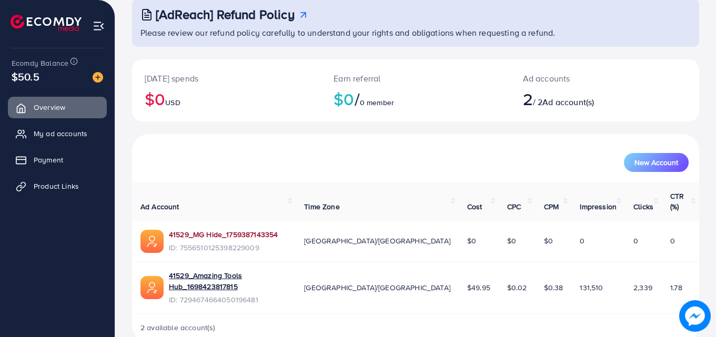
click at [221, 229] on link "41529_MG Hide_1759387143354" at bounding box center [223, 234] width 109 height 11
click at [691, 319] on img at bounding box center [695, 316] width 32 height 32
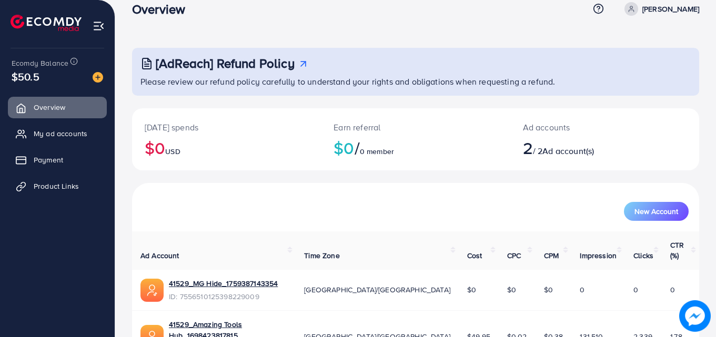
scroll to position [0, 0]
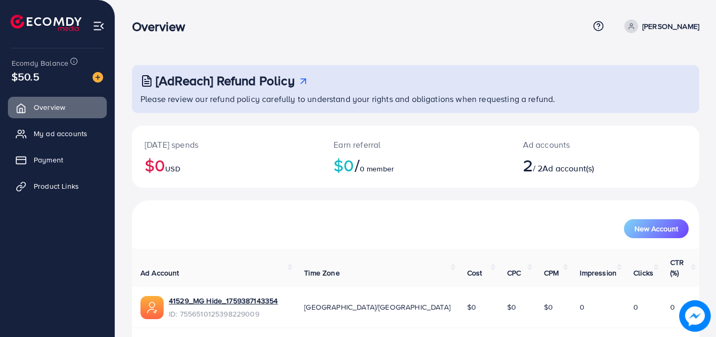
click at [688, 29] on p "[PERSON_NAME]" at bounding box center [670, 26] width 57 height 13
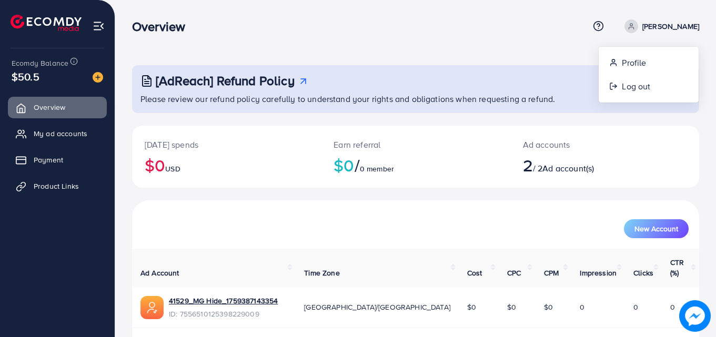
click at [92, 27] on ul at bounding box center [58, 24] width 94 height 42
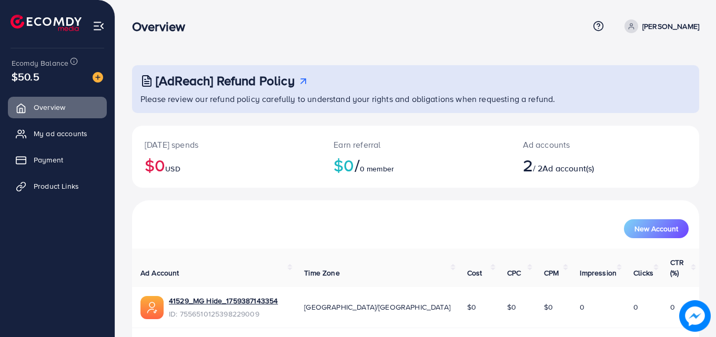
click at [98, 27] on img at bounding box center [99, 26] width 12 height 12
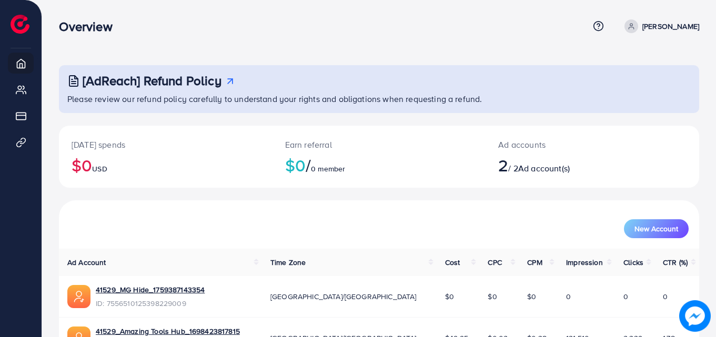
click at [360, 52] on div "[AdReach] Refund Policy Please review our refund policy carefully to understand…" at bounding box center [379, 201] width 674 height 403
click at [229, 83] on line at bounding box center [230, 81] width 5 height 5
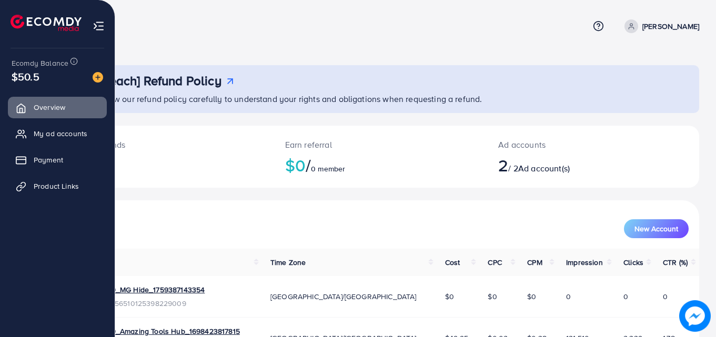
click at [17, 16] on img at bounding box center [46, 23] width 71 height 16
click at [95, 22] on img at bounding box center [99, 26] width 12 height 12
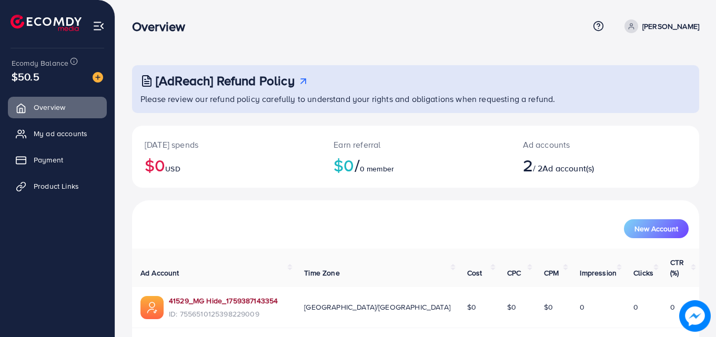
click at [249, 296] on link "41529_MG Hide_1759387143354" at bounding box center [223, 301] width 109 height 11
click at [206, 296] on link "41529_MG Hide_1759387143354" at bounding box center [223, 301] width 109 height 11
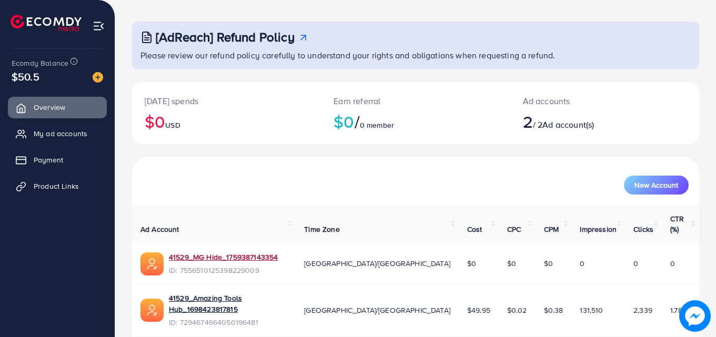
scroll to position [66, 0]
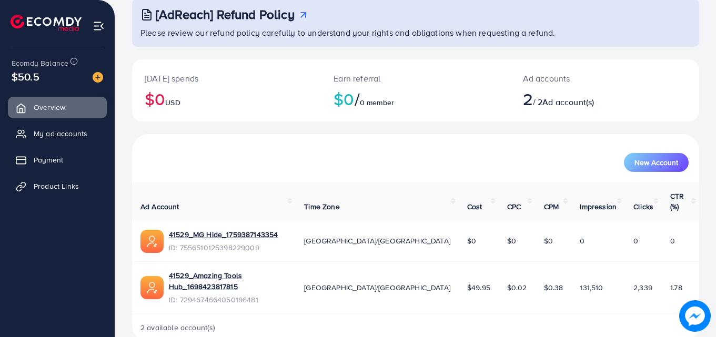
drag, startPoint x: 266, startPoint y: 226, endPoint x: 441, endPoint y: 170, distance: 183.4
click at [441, 170] on div "New Account" at bounding box center [416, 162] width 546 height 19
click at [635, 162] on span "New Account" at bounding box center [656, 162] width 44 height 7
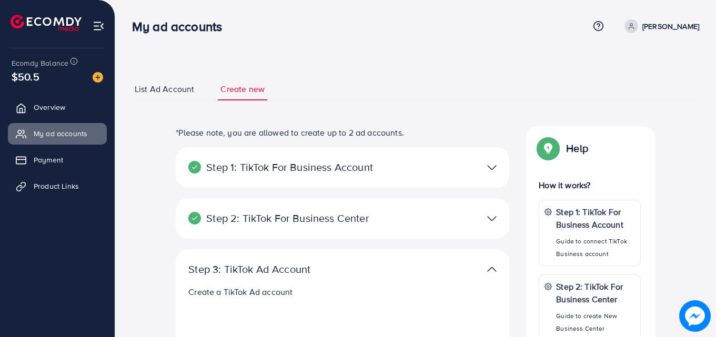
select select
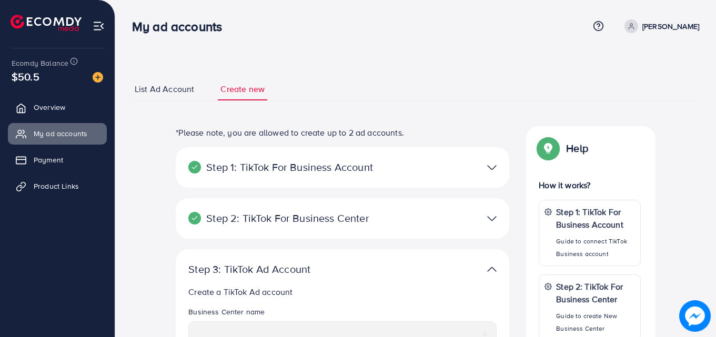
click at [495, 174] on img at bounding box center [491, 167] width 9 height 15
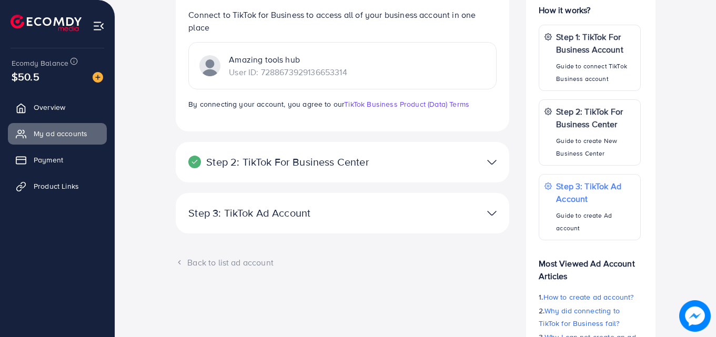
scroll to position [172, 0]
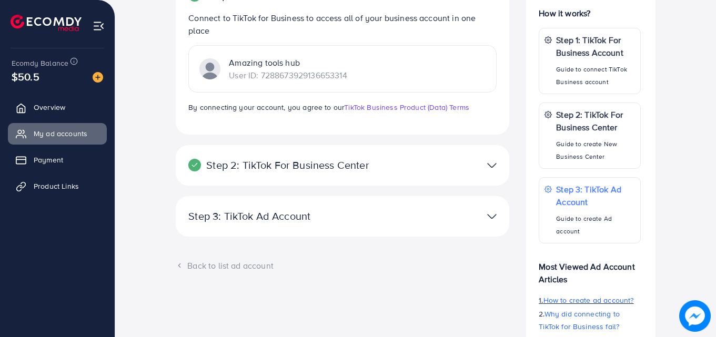
click at [607, 302] on span "How to create ad account?" at bounding box center [588, 300] width 90 height 11
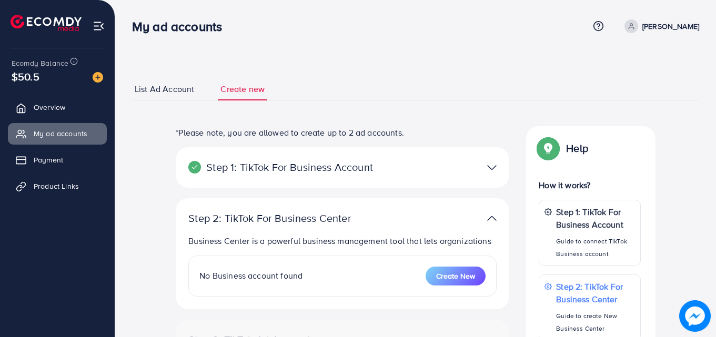
select select
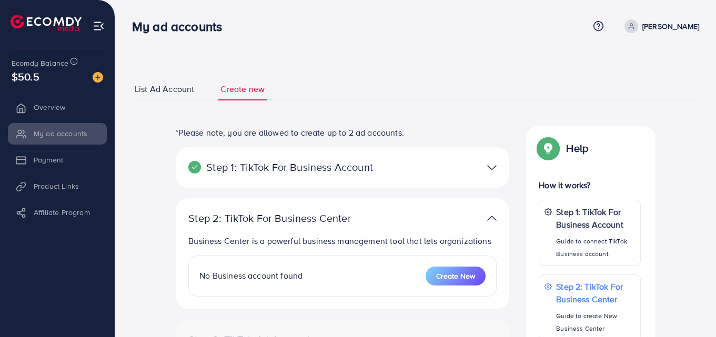
select select
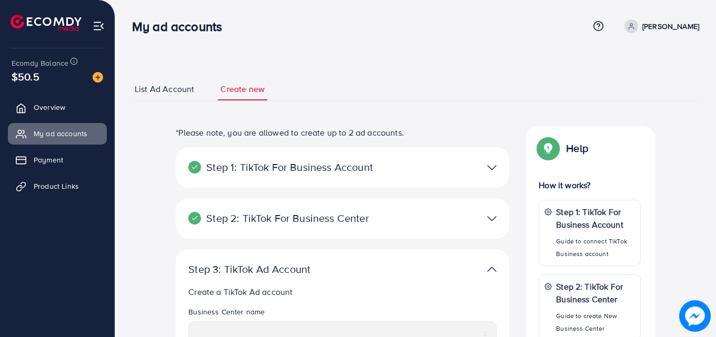
click at [490, 167] on img at bounding box center [491, 167] width 9 height 15
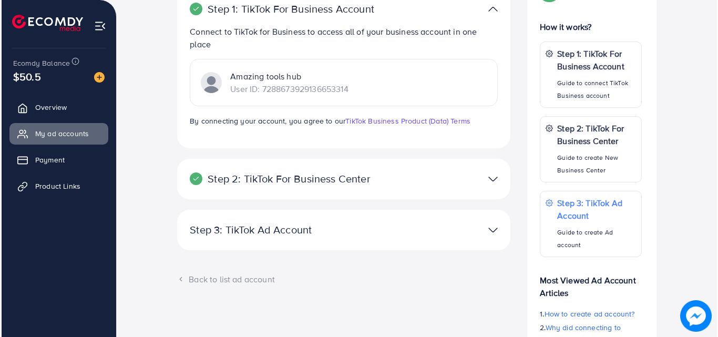
scroll to position [159, 0]
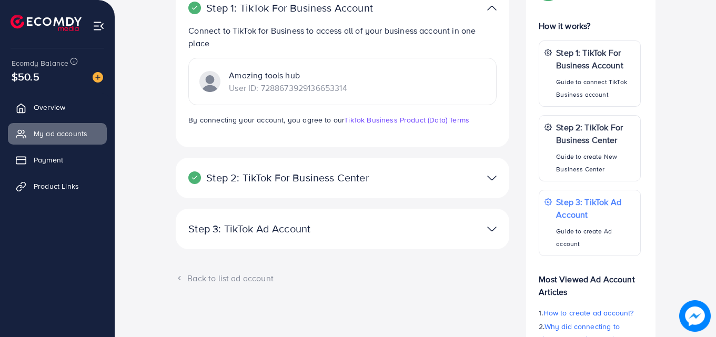
click at [493, 176] on img at bounding box center [491, 177] width 9 height 15
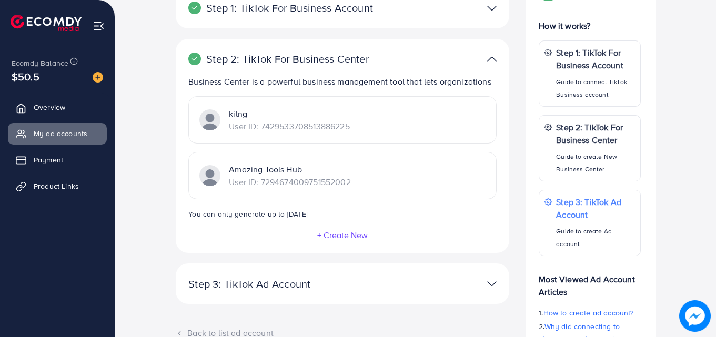
click at [302, 124] on p "User ID: 7429533708513886225" at bounding box center [289, 126] width 120 height 13
click at [349, 234] on button "+ Create New" at bounding box center [343, 234] width 52 height 9
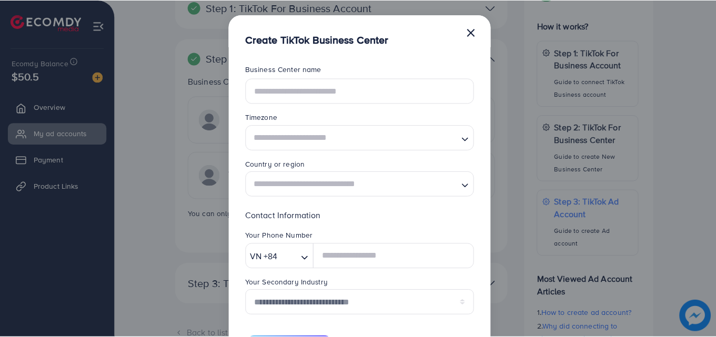
scroll to position [0, 0]
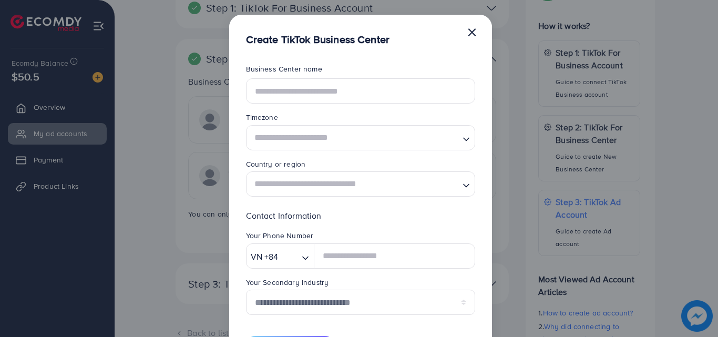
click at [513, 276] on div "**********" at bounding box center [359, 168] width 718 height 337
click at [472, 29] on button "×" at bounding box center [472, 31] width 11 height 21
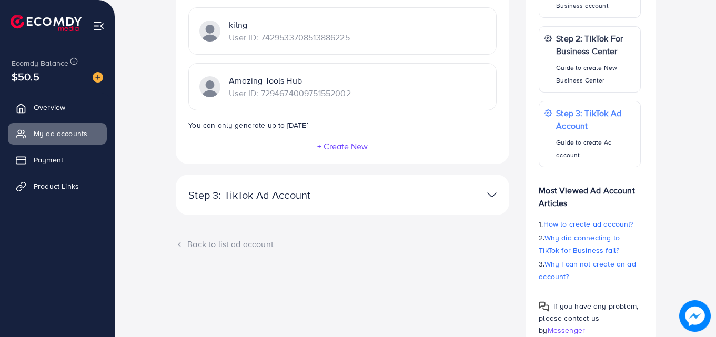
scroll to position [249, 0]
click at [498, 197] on div at bounding box center [450, 193] width 108 height 15
click at [492, 194] on img at bounding box center [491, 193] width 9 height 15
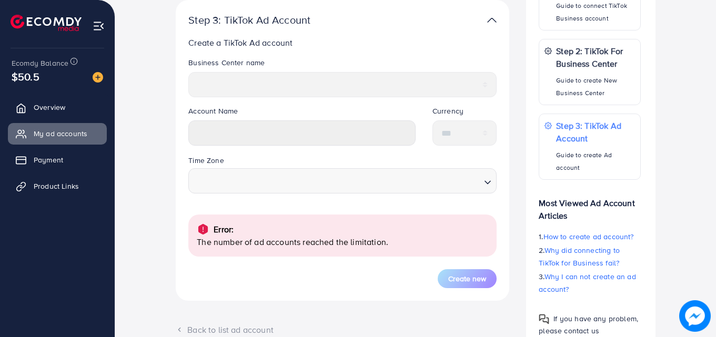
click at [252, 221] on form "**********" at bounding box center [342, 172] width 308 height 231
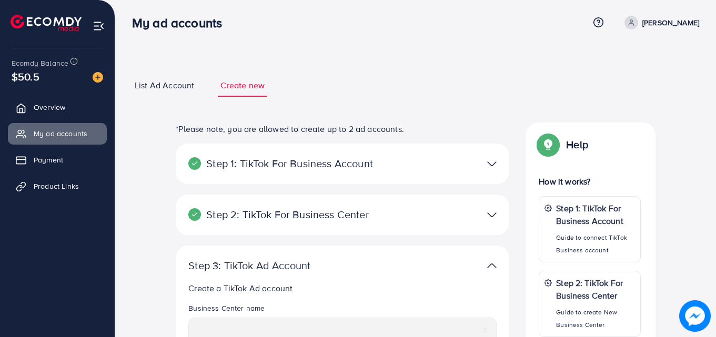
scroll to position [0, 0]
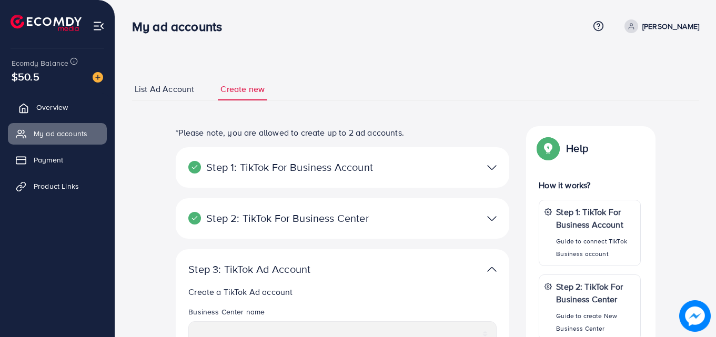
click at [67, 113] on link "Overview" at bounding box center [57, 107] width 99 height 21
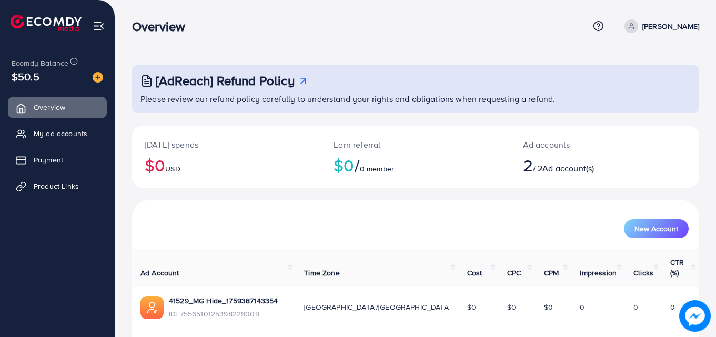
click at [73, 76] on div "$50.5" at bounding box center [57, 76] width 91 height 15
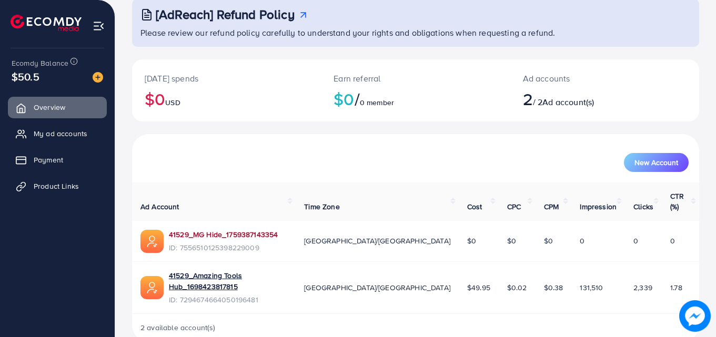
click at [231, 229] on link "41529_MG Hide_1759387143354" at bounding box center [223, 234] width 109 height 11
click at [655, 172] on button "New Account" at bounding box center [656, 162] width 65 height 19
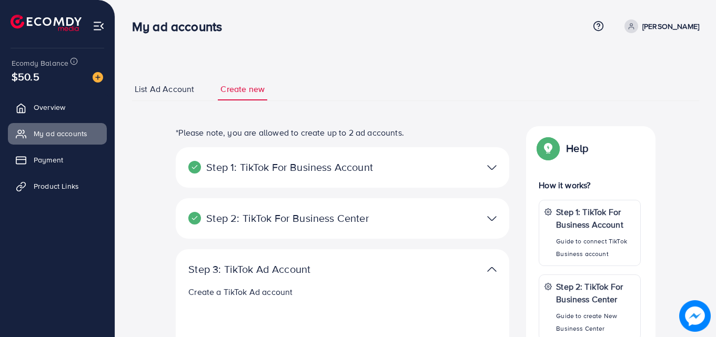
select select
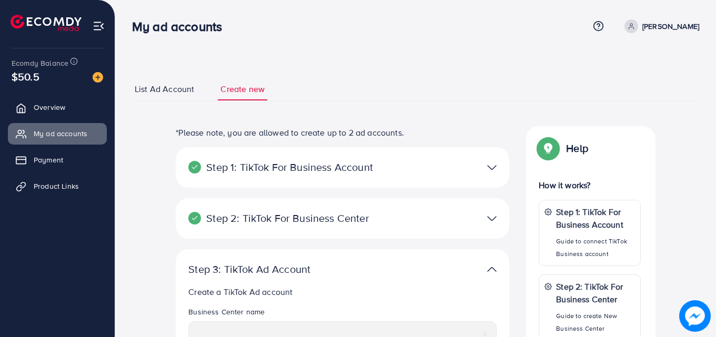
click at [170, 85] on span "List Ad Account" at bounding box center [164, 89] width 59 height 12
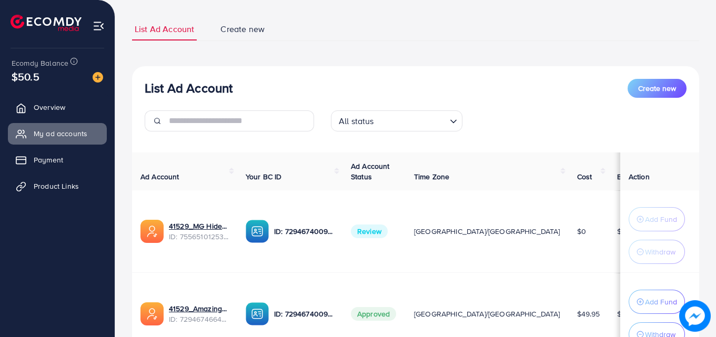
scroll to position [154, 0]
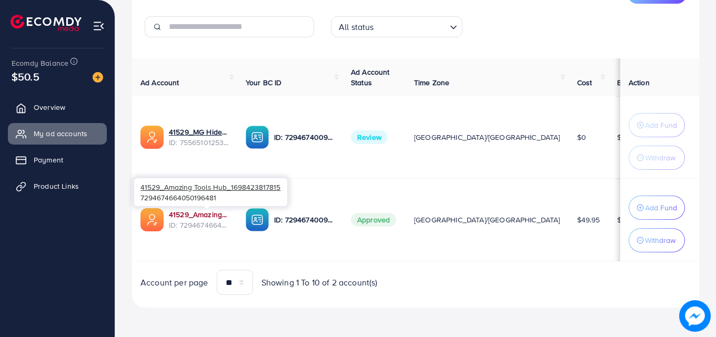
click at [227, 215] on link "41529_Amazing Tools Hub_1698423817815" at bounding box center [199, 214] width 60 height 11
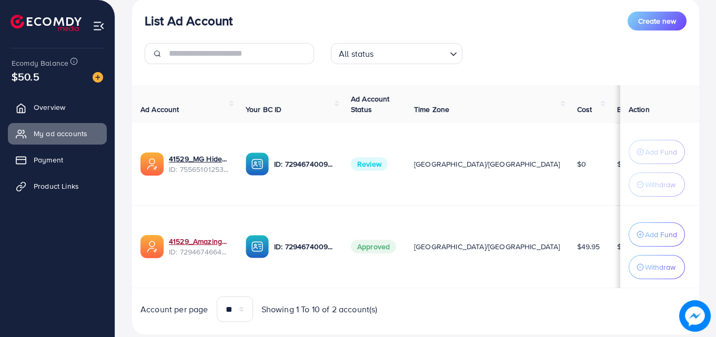
scroll to position [130, 0]
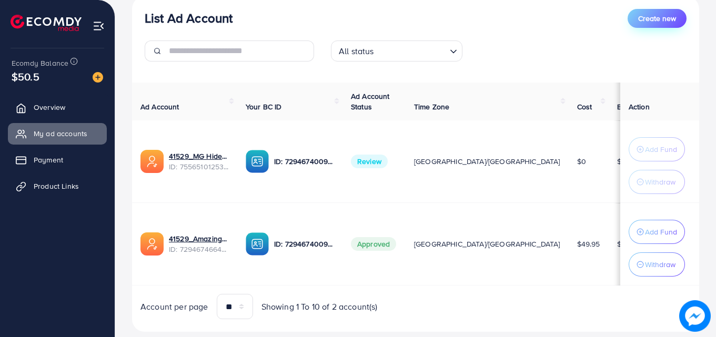
click at [656, 25] on button "Create new" at bounding box center [656, 18] width 59 height 19
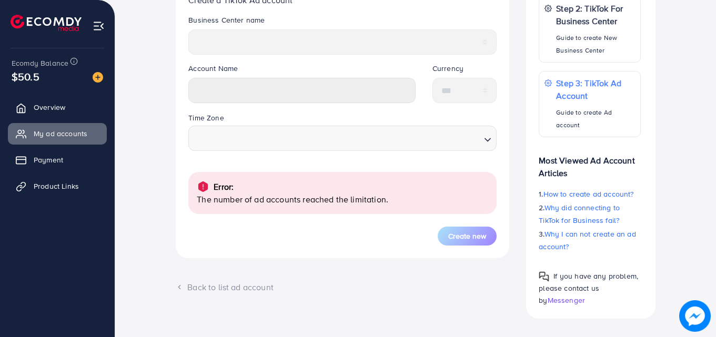
scroll to position [296, 0]
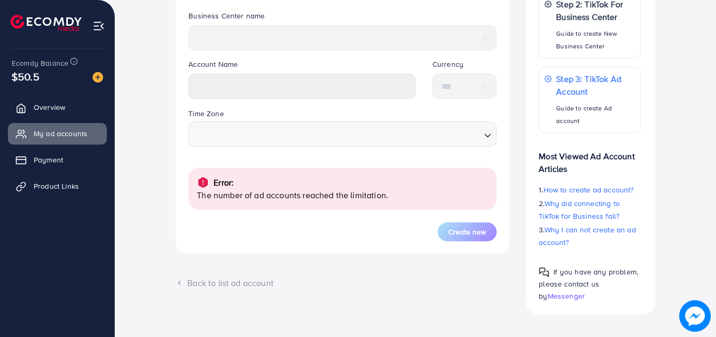
click at [565, 300] on span "Messenger" at bounding box center [565, 296] width 37 height 11
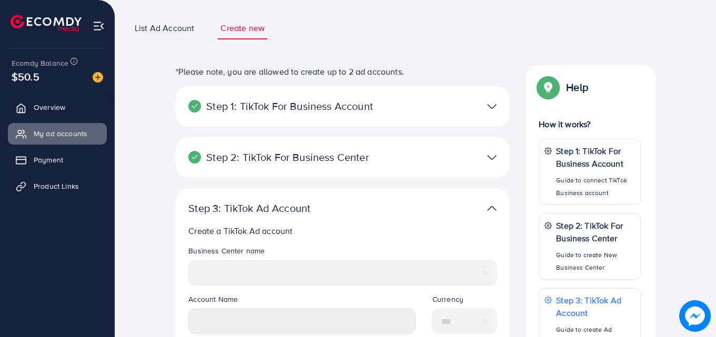
scroll to position [60, 0]
click at [492, 106] on img at bounding box center [491, 107] width 9 height 15
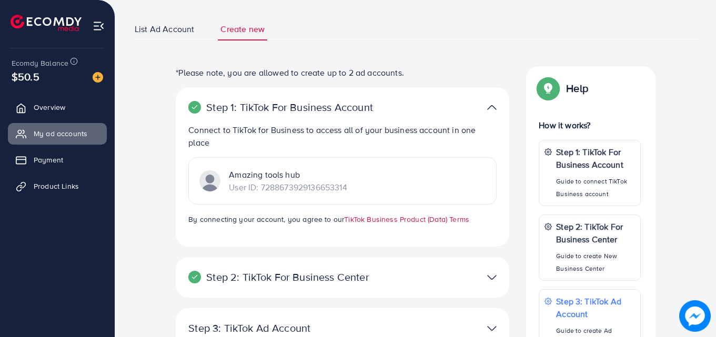
click at [401, 218] on link "TikTok Business Product (Data) Terms" at bounding box center [406, 219] width 125 height 11
drag, startPoint x: 360, startPoint y: 195, endPoint x: 226, endPoint y: 196, distance: 134.1
click at [226, 196] on div "Amazing tools hub User ID: 7288673929136653314" at bounding box center [342, 180] width 308 height 47
copy p "User ID: 7288673929136653314"
click at [42, 106] on span "Overview" at bounding box center [52, 107] width 32 height 11
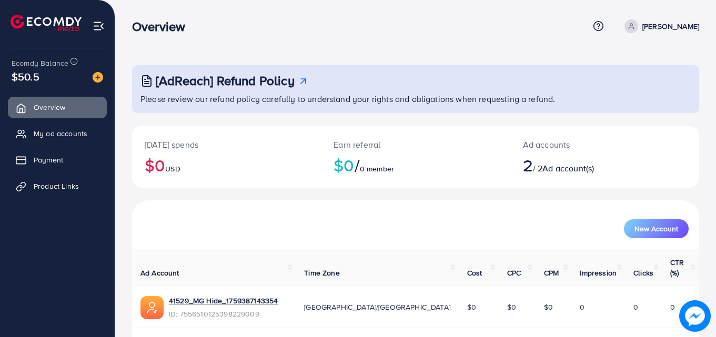
scroll to position [66, 0]
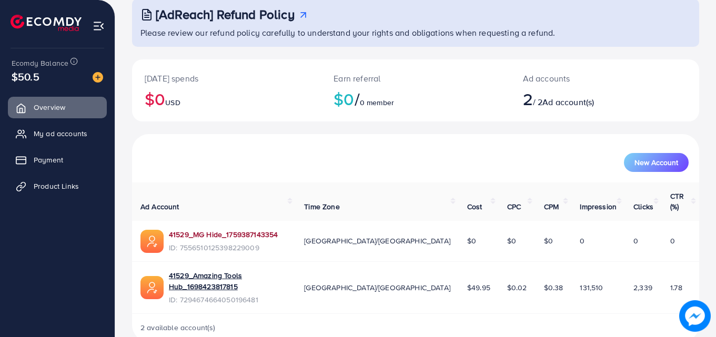
click at [265, 229] on link "41529_MG Hide_1759387143354" at bounding box center [223, 234] width 109 height 11
click at [653, 166] on span "New Account" at bounding box center [656, 162] width 44 height 7
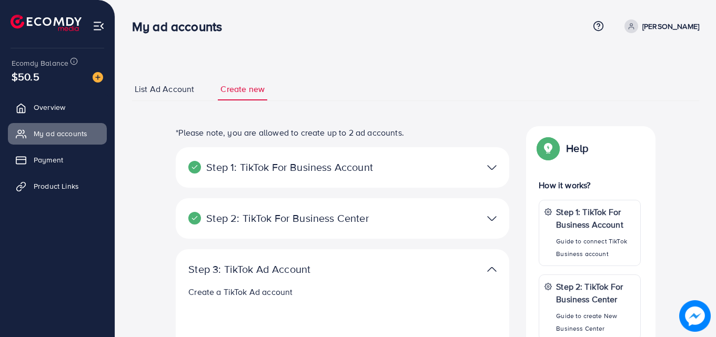
select select
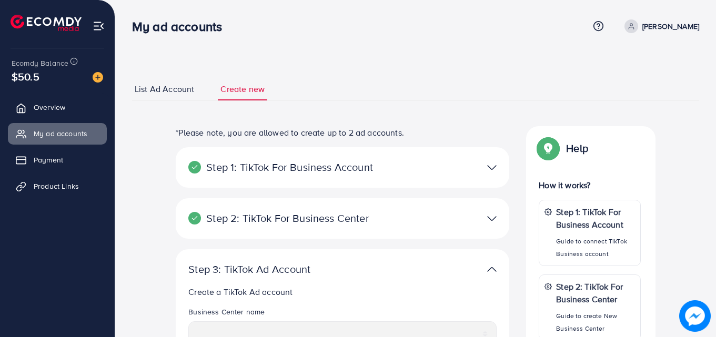
click at [163, 91] on span "List Ad Account" at bounding box center [164, 89] width 59 height 12
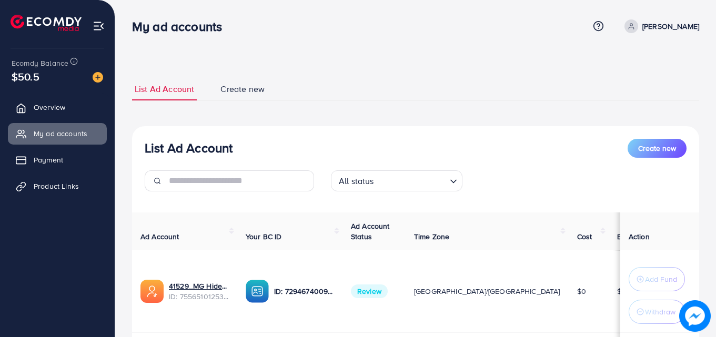
click at [388, 288] on span "Review" at bounding box center [369, 291] width 37 height 14
click at [239, 92] on span "Create new" at bounding box center [242, 89] width 44 height 12
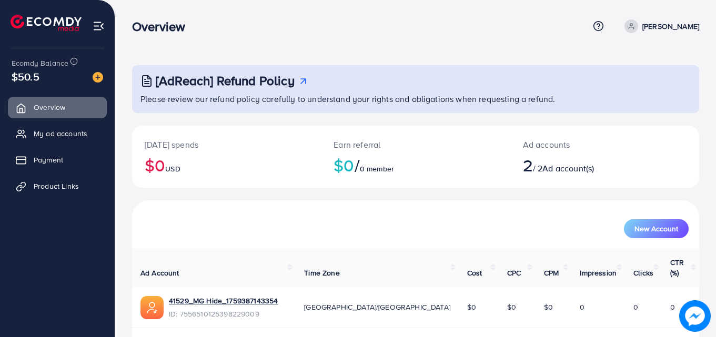
click at [649, 22] on p "[PERSON_NAME]" at bounding box center [670, 26] width 57 height 13
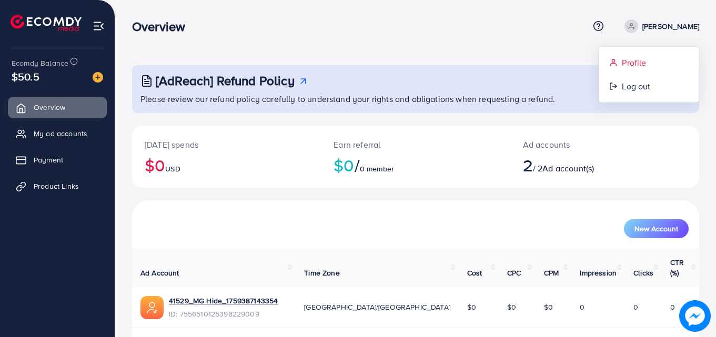
click at [629, 62] on span "Profile" at bounding box center [634, 62] width 24 height 13
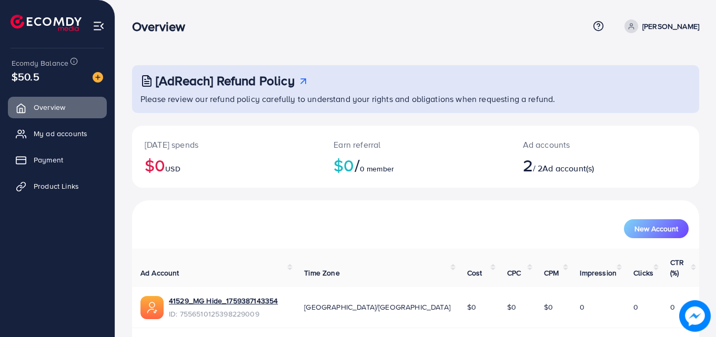
select select "********"
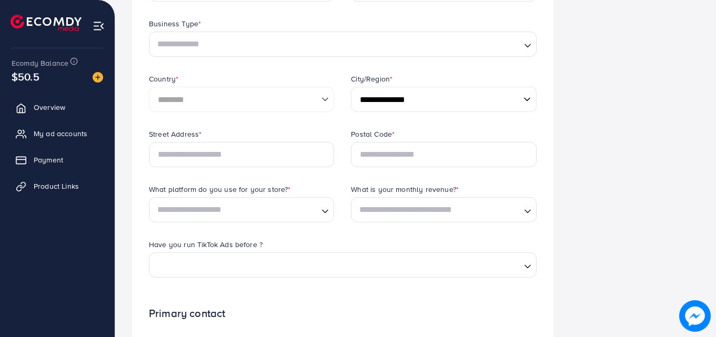
scroll to position [205, 0]
click at [524, 94] on select "**********" at bounding box center [443, 98] width 185 height 25
select select "******"
click at [351, 86] on select "**********" at bounding box center [443, 98] width 185 height 25
click at [584, 216] on div "Business Information Security Setting Redeem Code" at bounding box center [635, 235] width 146 height 748
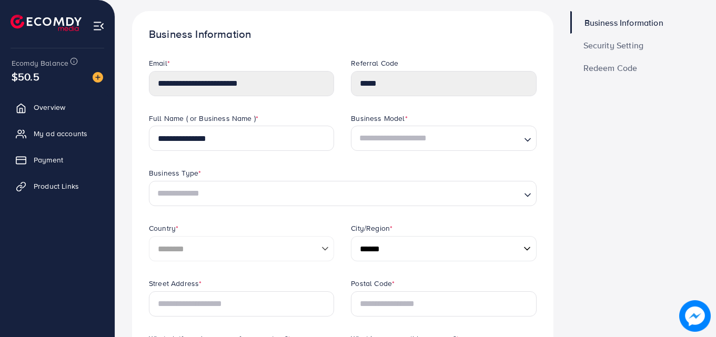
scroll to position [55, 0]
click at [524, 198] on icon "Search for option" at bounding box center [527, 194] width 11 height 11
click at [530, 137] on icon "Search for option" at bounding box center [527, 139] width 11 height 11
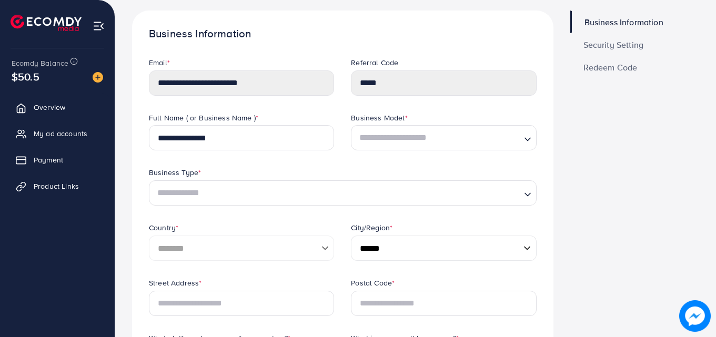
click at [629, 48] on span "Security Setting" at bounding box center [613, 44] width 60 height 8
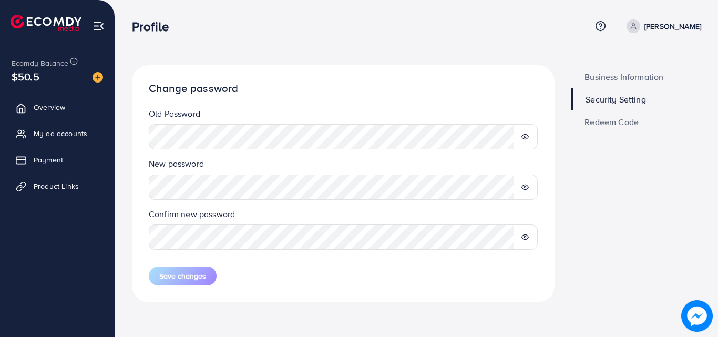
click at [619, 121] on span "Redeem Code" at bounding box center [612, 122] width 54 height 8
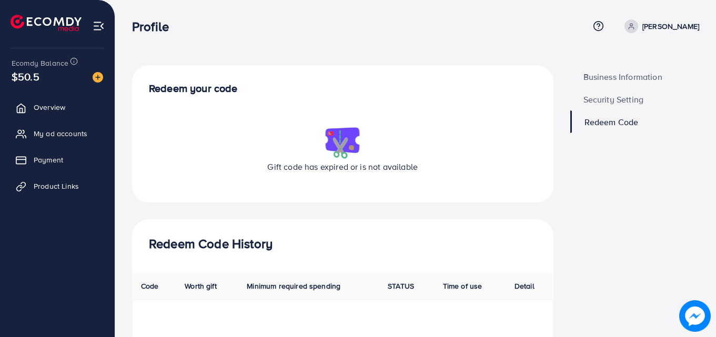
click at [627, 78] on span "Business Information" at bounding box center [622, 77] width 79 height 8
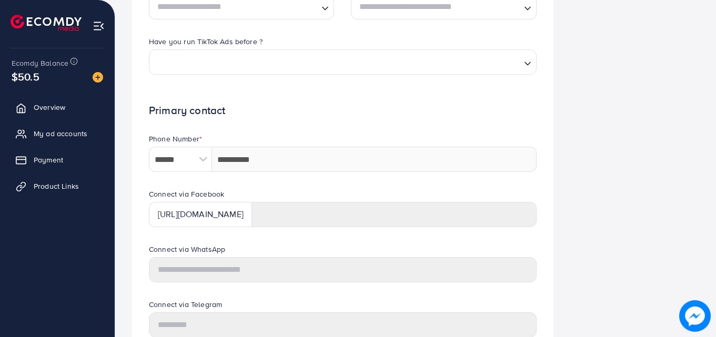
scroll to position [493, 0]
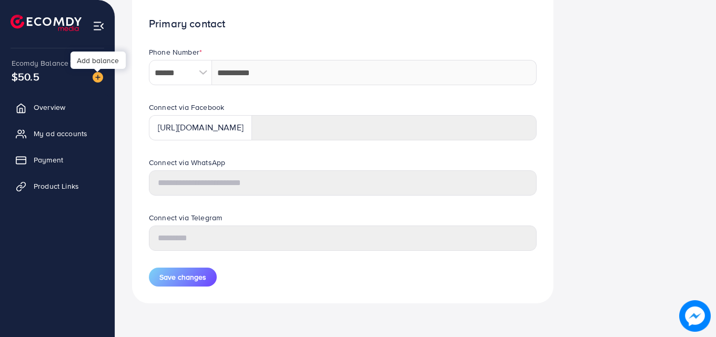
click at [97, 81] on img at bounding box center [98, 77] width 11 height 11
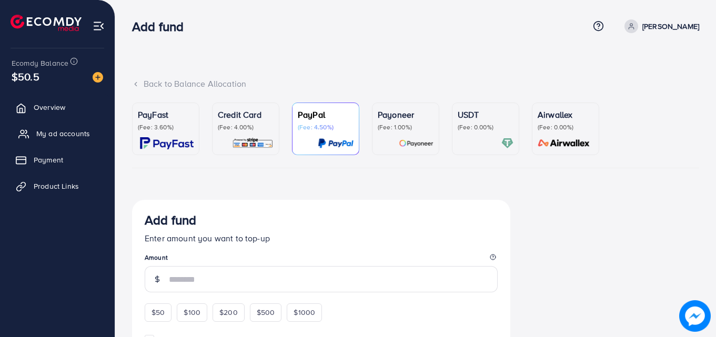
click at [71, 124] on link "My ad accounts" at bounding box center [57, 133] width 99 height 21
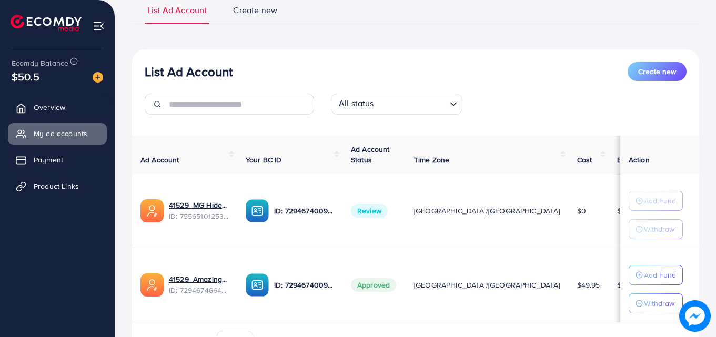
scroll to position [143, 0]
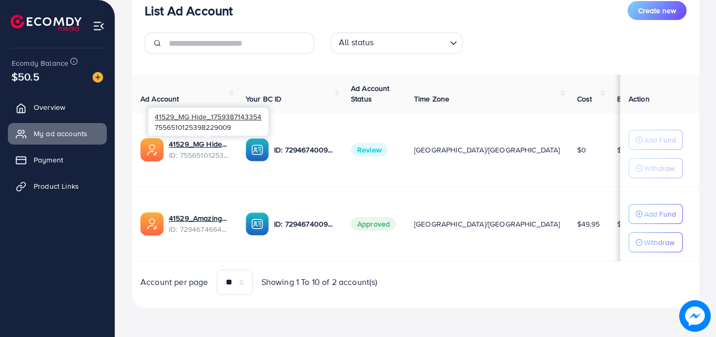
click at [188, 156] on span "ID: 7556510125398229009" at bounding box center [199, 155] width 60 height 11
click at [195, 144] on link "41529_MG Hide_1759387143354" at bounding box center [199, 144] width 60 height 11
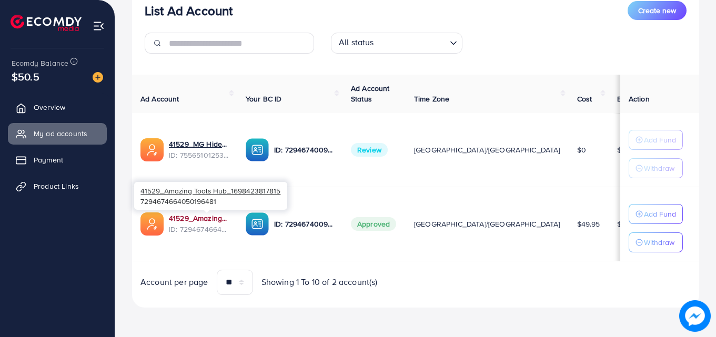
click at [206, 216] on link "41529_Amazing Tools Hub_1698423817815" at bounding box center [199, 218] width 60 height 11
